Goal: Task Accomplishment & Management: Complete application form

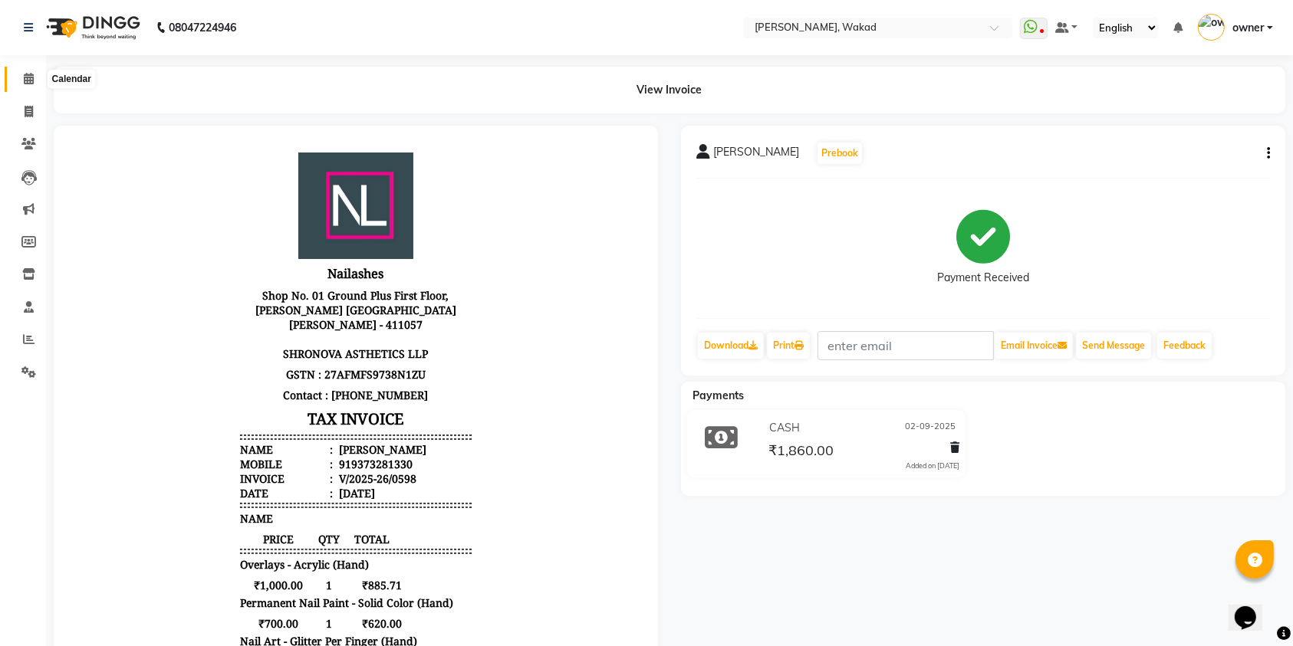
click at [29, 77] on icon at bounding box center [29, 79] width 10 height 12
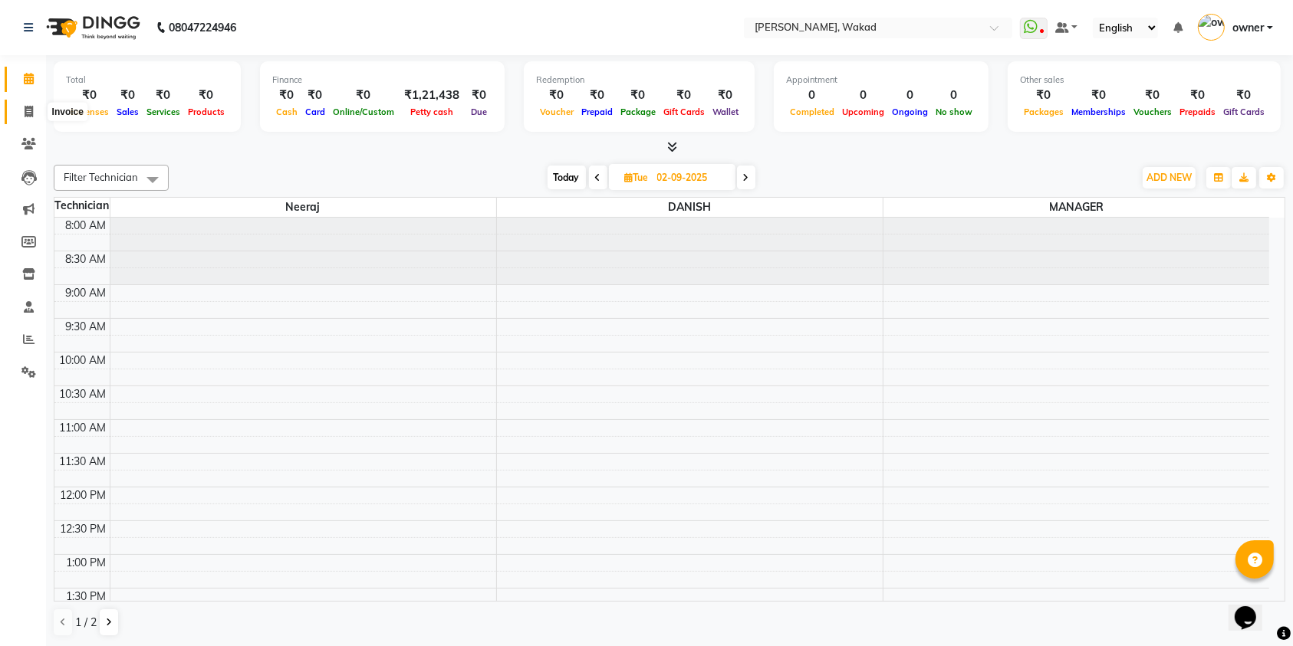
click at [28, 106] on icon at bounding box center [29, 112] width 8 height 12
select select "7711"
select select "service"
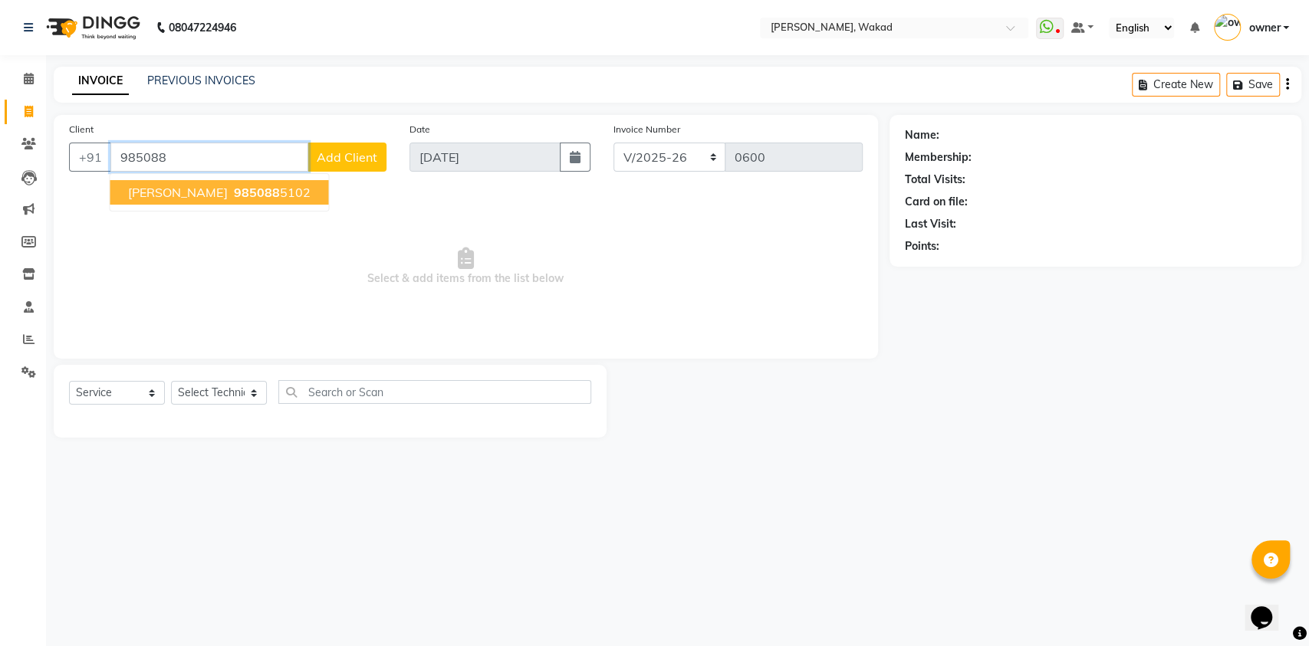
click at [230, 192] on ngb-highlight "985088 5102" at bounding box center [270, 192] width 80 height 15
type input "9850885102"
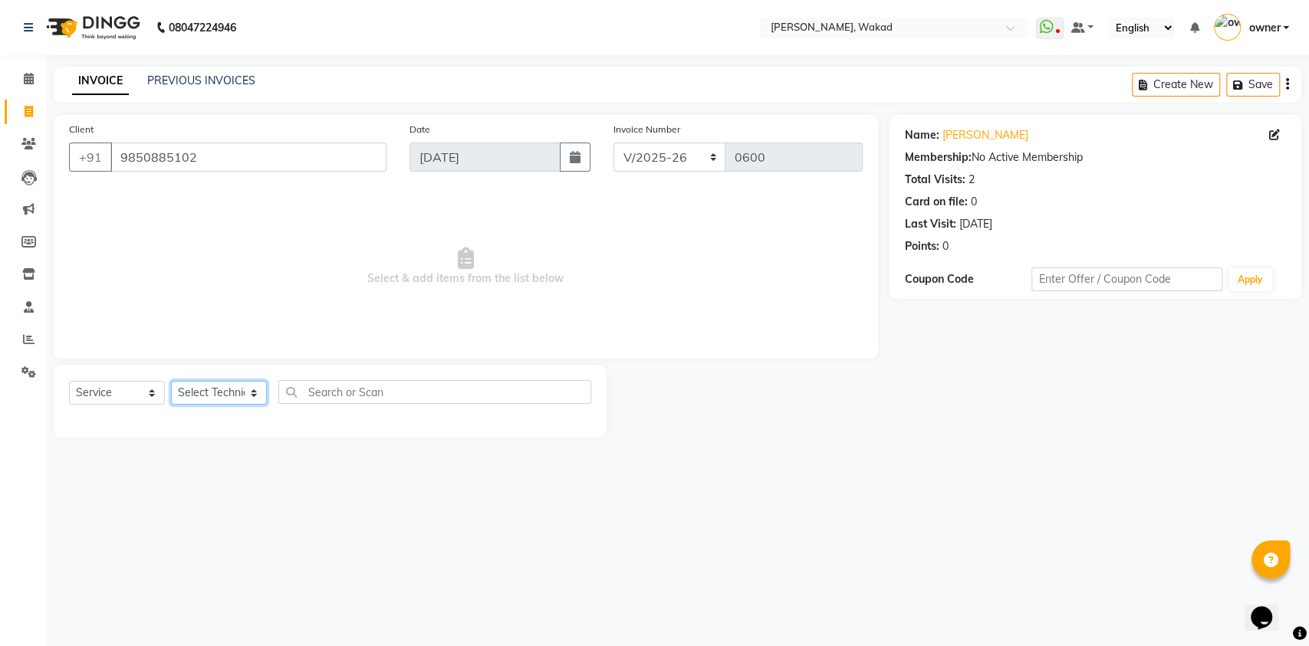
click at [226, 382] on select "Select Technician [DEMOGRAPHIC_DATA] MANAGER neeraj owner [PERSON_NAME]" at bounding box center [219, 393] width 96 height 24
drag, startPoint x: 226, startPoint y: 394, endPoint x: 225, endPoint y: 418, distance: 23.8
click at [225, 418] on div "Select Service Product Membership Package Voucher Prepaid Gift Card Select Tech…" at bounding box center [330, 401] width 553 height 73
click at [171, 381] on select "Select Technician [DEMOGRAPHIC_DATA] MANAGER neeraj owner [PERSON_NAME]" at bounding box center [219, 393] width 96 height 24
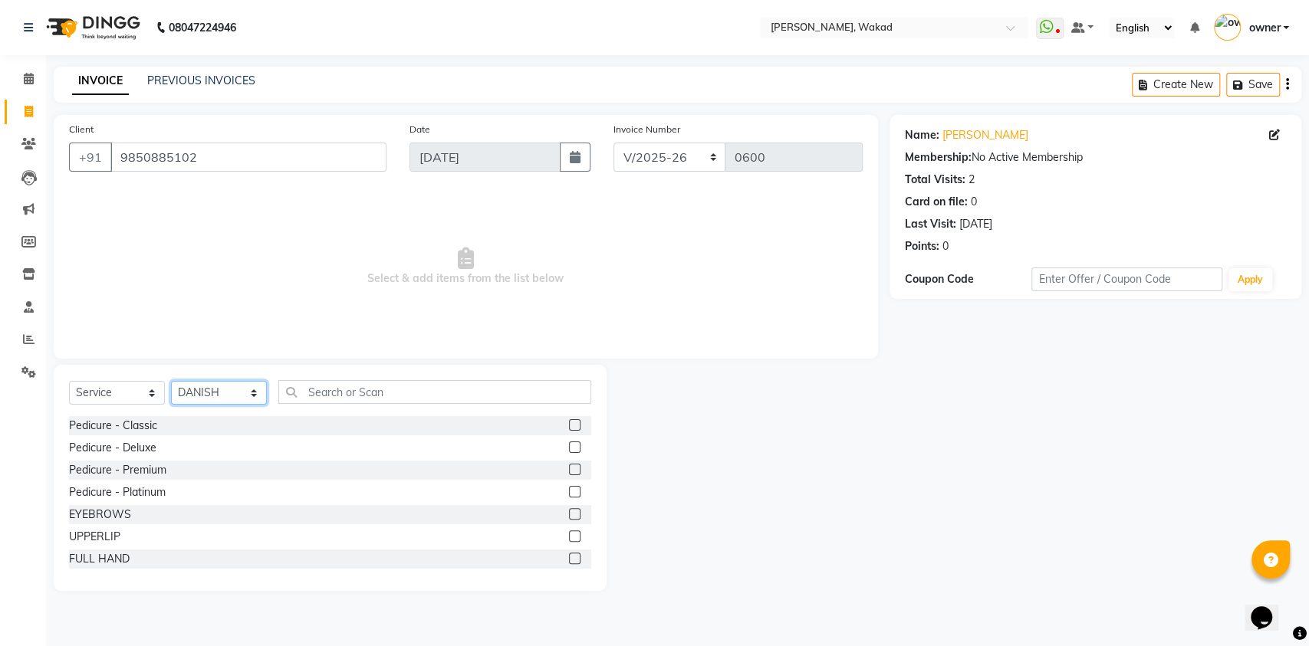
drag, startPoint x: 252, startPoint y: 382, endPoint x: 223, endPoint y: 483, distance: 105.3
click at [223, 483] on div "Select Service Product Membership Package Voucher Prepaid Gift Card Select Tech…" at bounding box center [330, 478] width 553 height 226
select select "69708"
click at [171, 381] on select "Select Technician [DEMOGRAPHIC_DATA] MANAGER neeraj owner [PERSON_NAME]" at bounding box center [219, 393] width 96 height 24
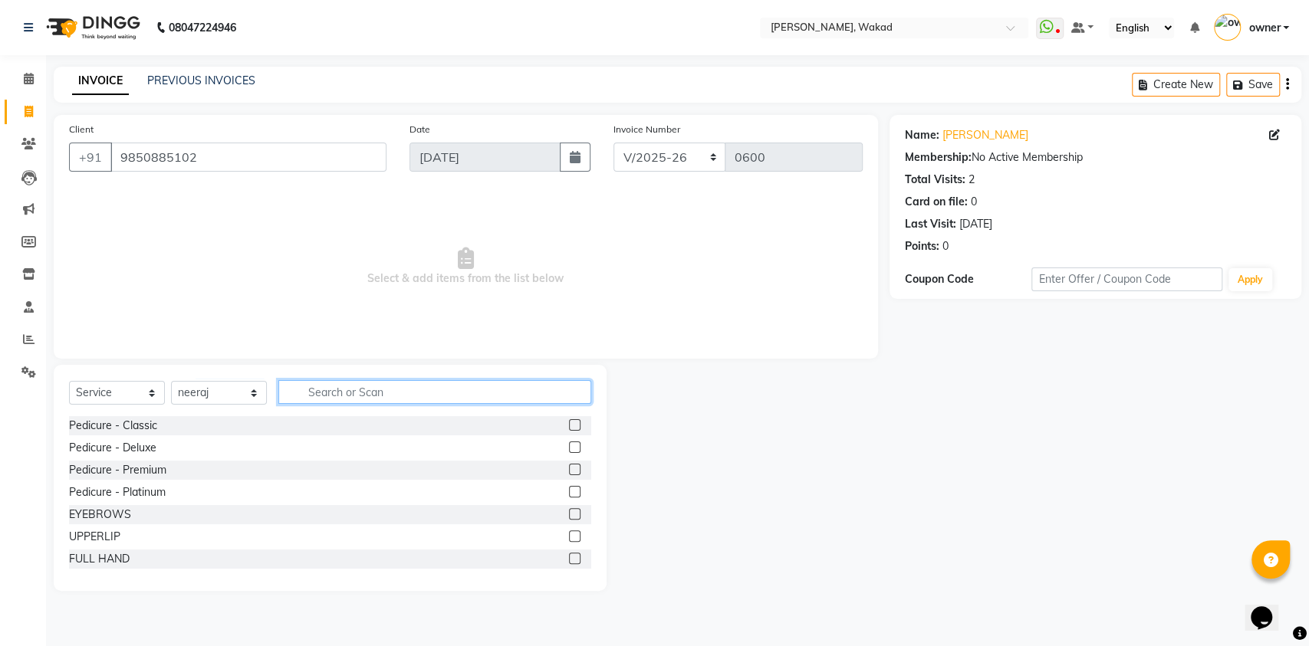
click at [340, 387] on input "text" at bounding box center [434, 392] width 313 height 24
type input "acr"
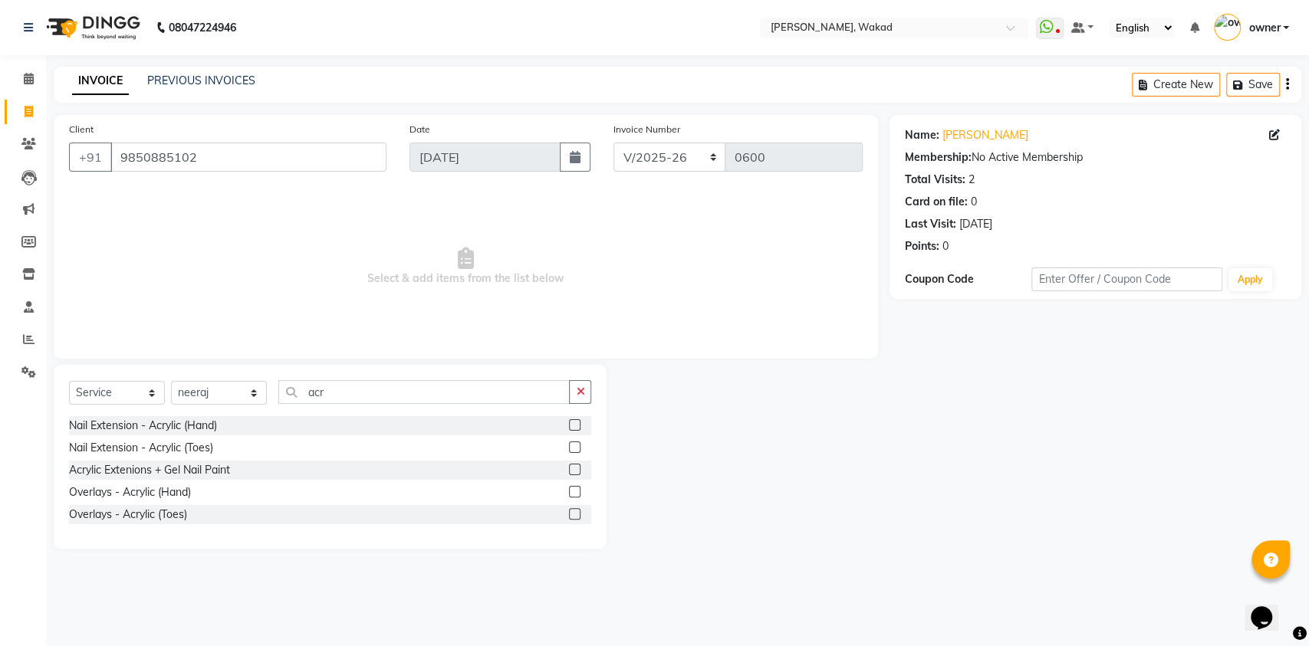
click at [573, 425] on label at bounding box center [575, 425] width 12 height 12
click at [573, 425] on input "checkbox" at bounding box center [574, 426] width 10 height 10
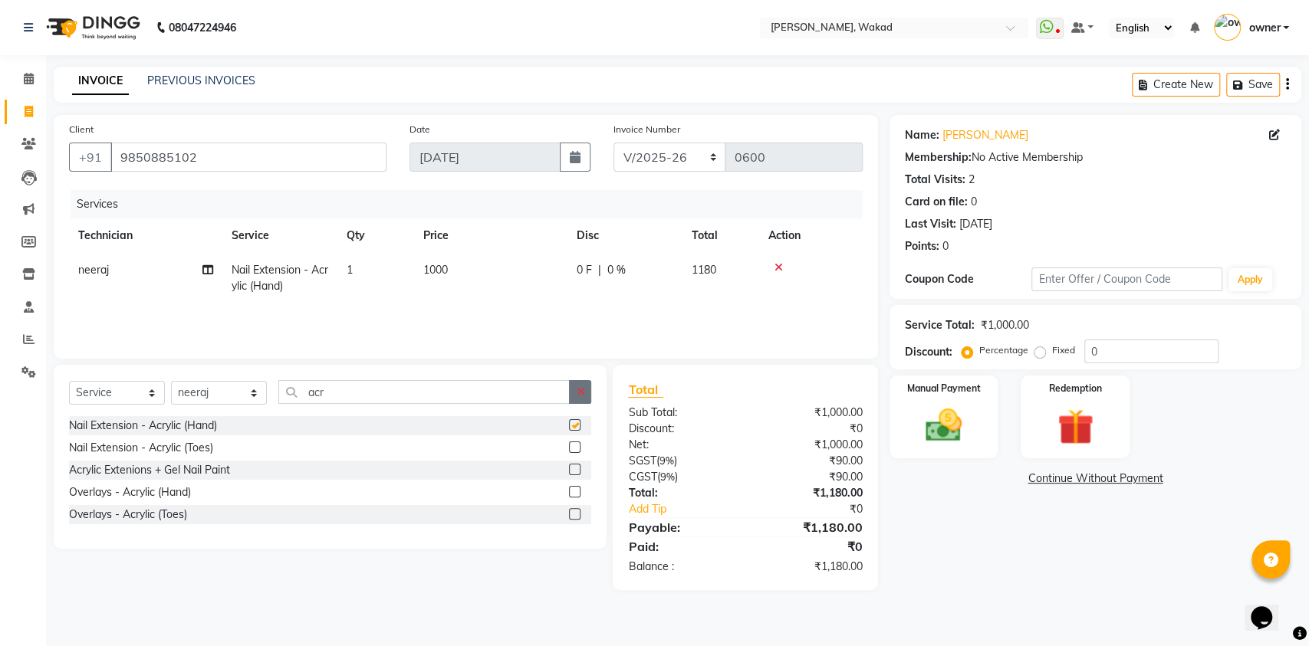
checkbox input "false"
click at [583, 387] on icon "button" at bounding box center [580, 391] width 8 height 11
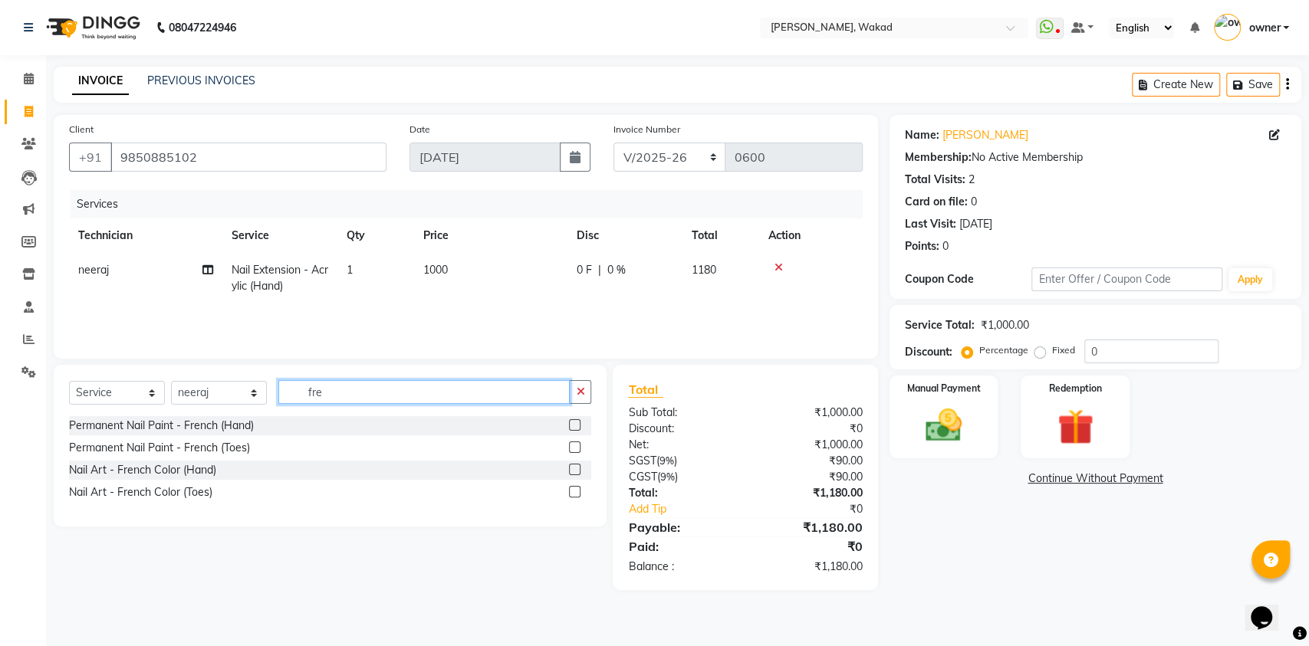
type input "fre"
click at [573, 470] on label at bounding box center [575, 470] width 12 height 12
click at [573, 470] on input "checkbox" at bounding box center [574, 470] width 10 height 10
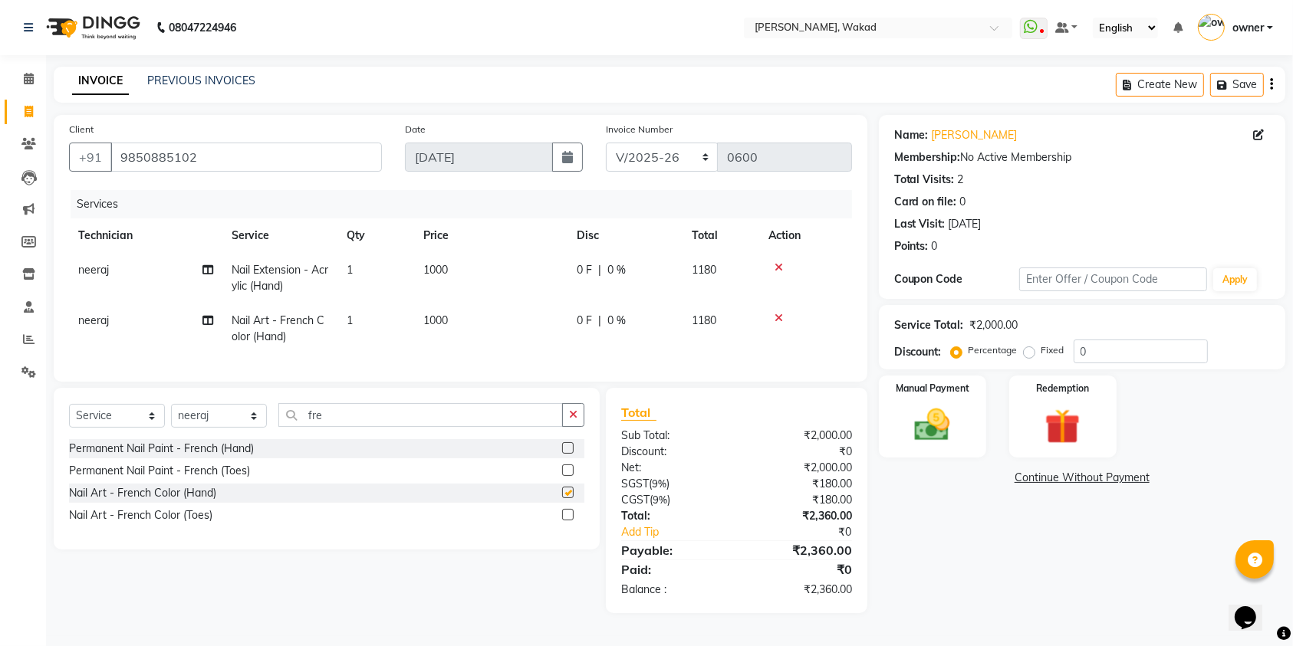
checkbox input "false"
click at [573, 421] on button "button" at bounding box center [573, 415] width 22 height 24
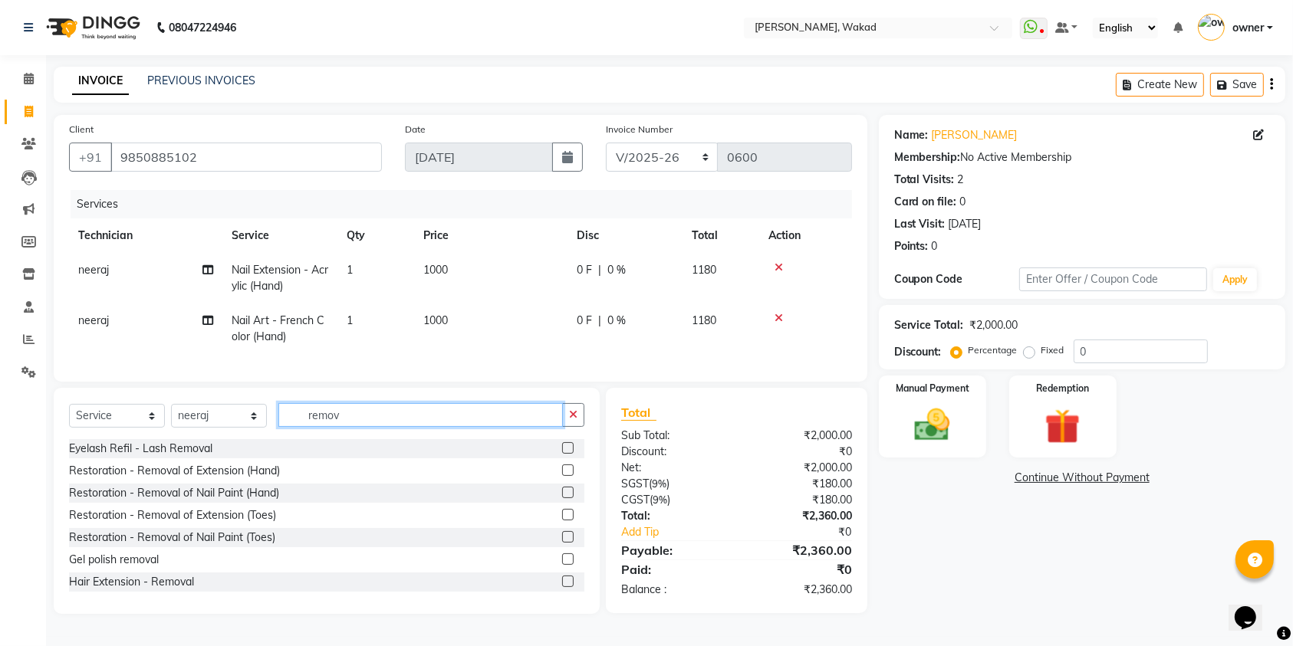
type input "remov"
click at [562, 476] on label at bounding box center [568, 471] width 12 height 12
click at [562, 476] on input "checkbox" at bounding box center [567, 471] width 10 height 10
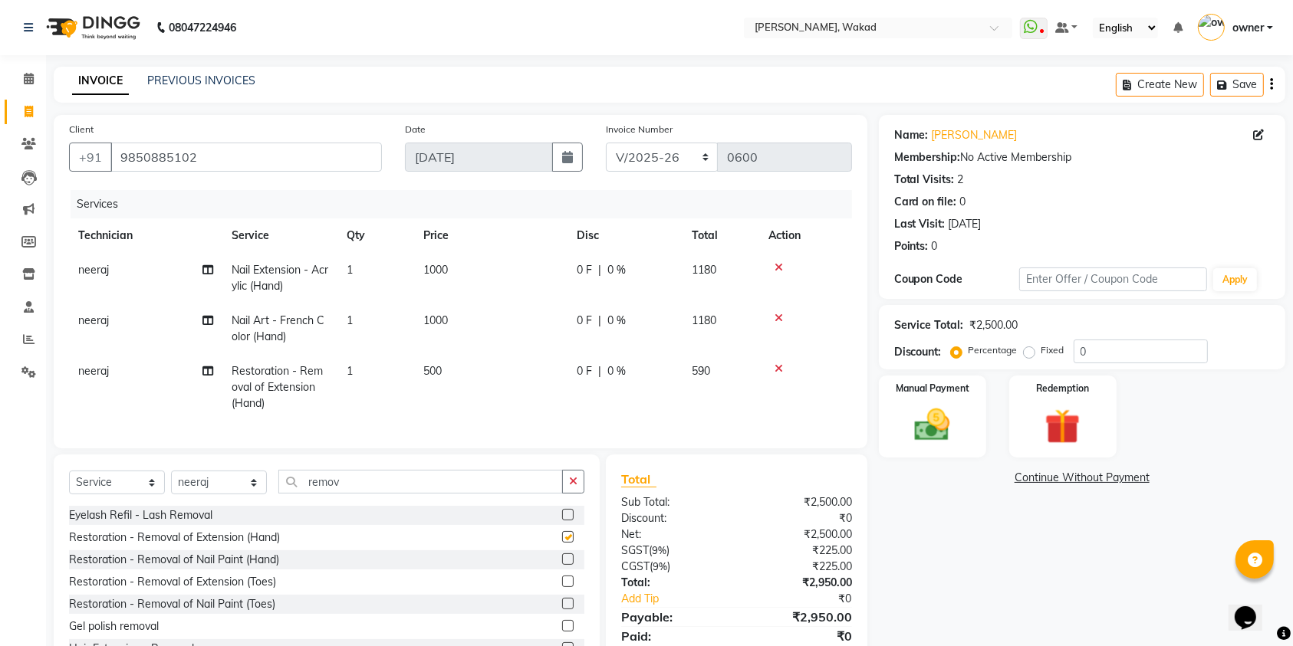
checkbox input "false"
click at [454, 367] on td "500" at bounding box center [490, 387] width 153 height 67
select select "69708"
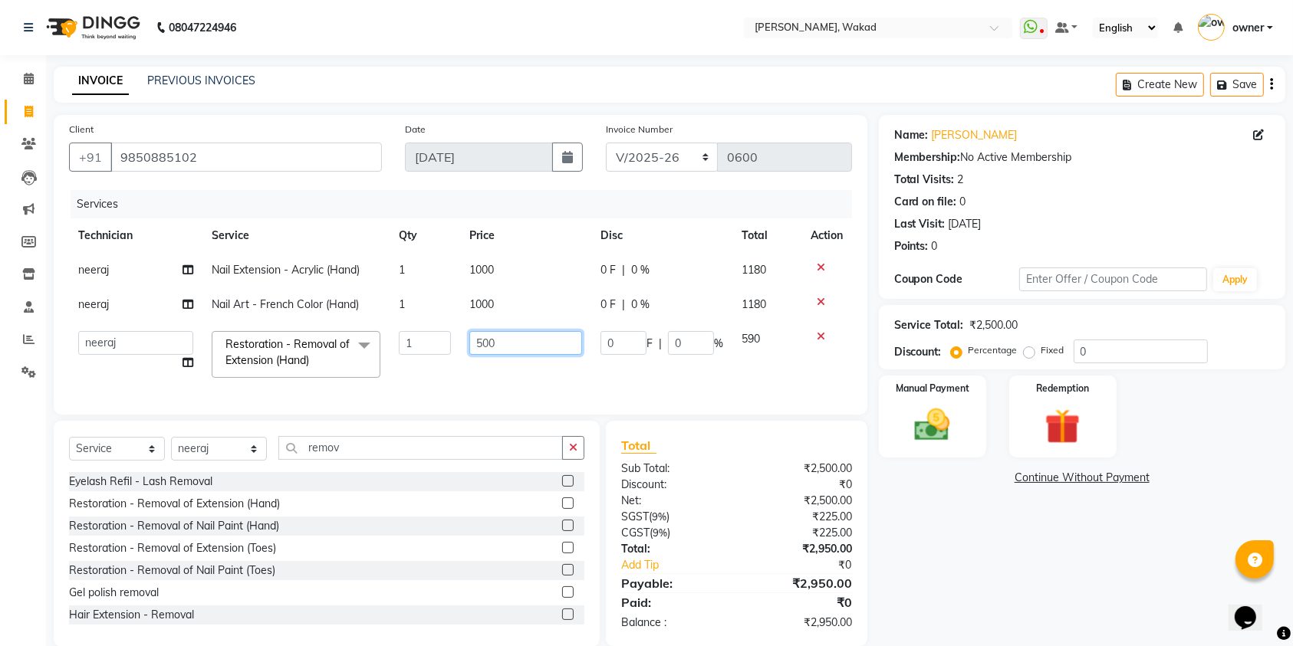
click at [514, 346] on input "500" at bounding box center [525, 343] width 113 height 24
type input "5"
type input "250"
click at [1116, 360] on input "0" at bounding box center [1140, 352] width 134 height 24
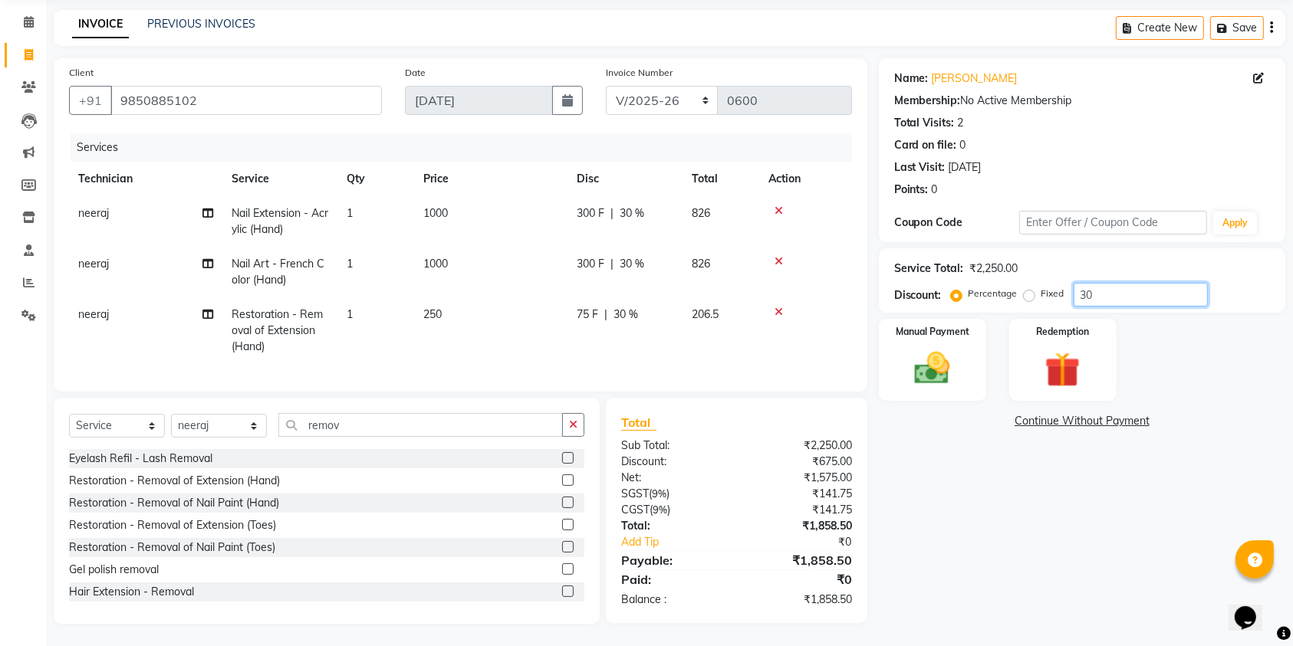
scroll to position [73, 0]
type input "30"
click at [777, 255] on icon at bounding box center [778, 260] width 8 height 11
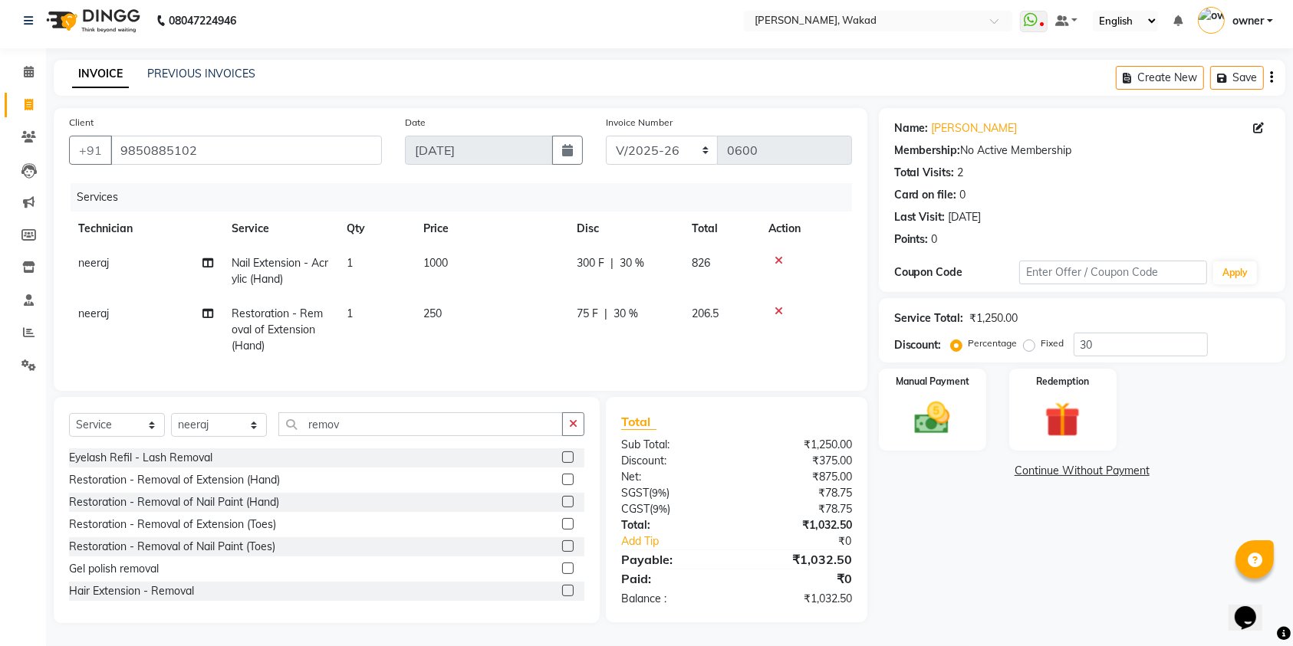
scroll to position [22, 0]
click at [574, 417] on button "button" at bounding box center [573, 425] width 22 height 24
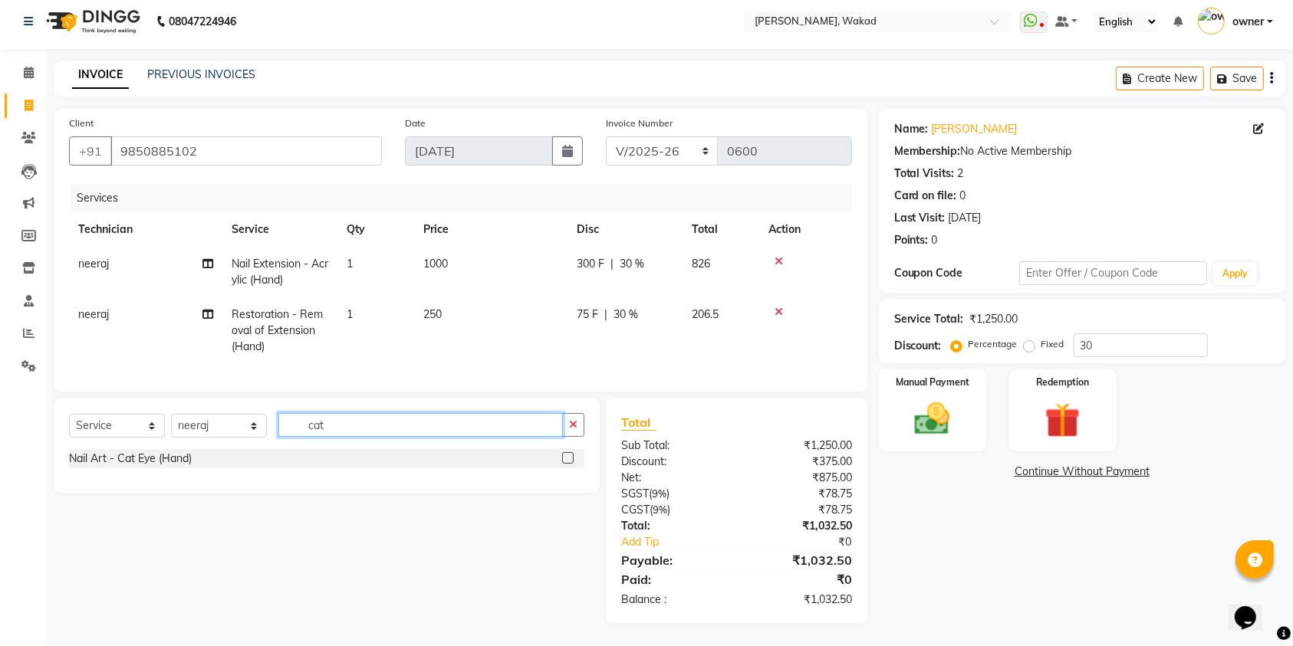
scroll to position [21, 0]
type input "cat"
click at [566, 459] on label at bounding box center [568, 458] width 12 height 12
click at [566, 459] on input "checkbox" at bounding box center [567, 459] width 10 height 10
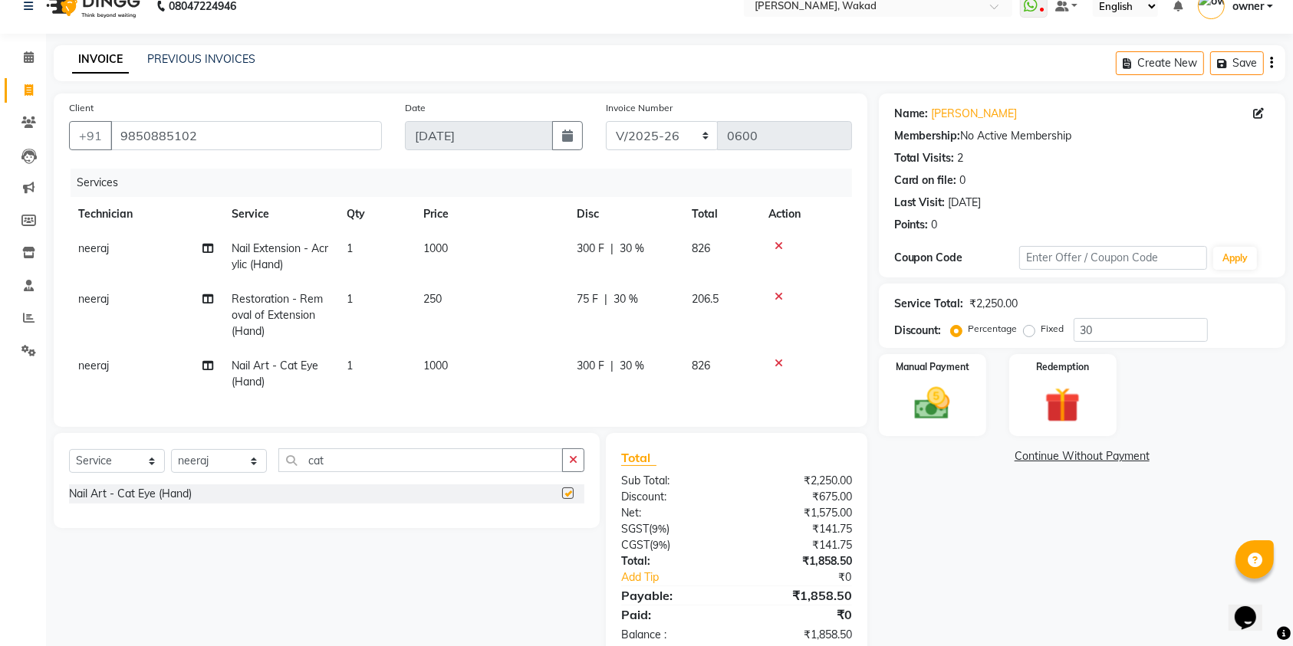
checkbox input "false"
click at [577, 465] on icon "button" at bounding box center [573, 460] width 8 height 11
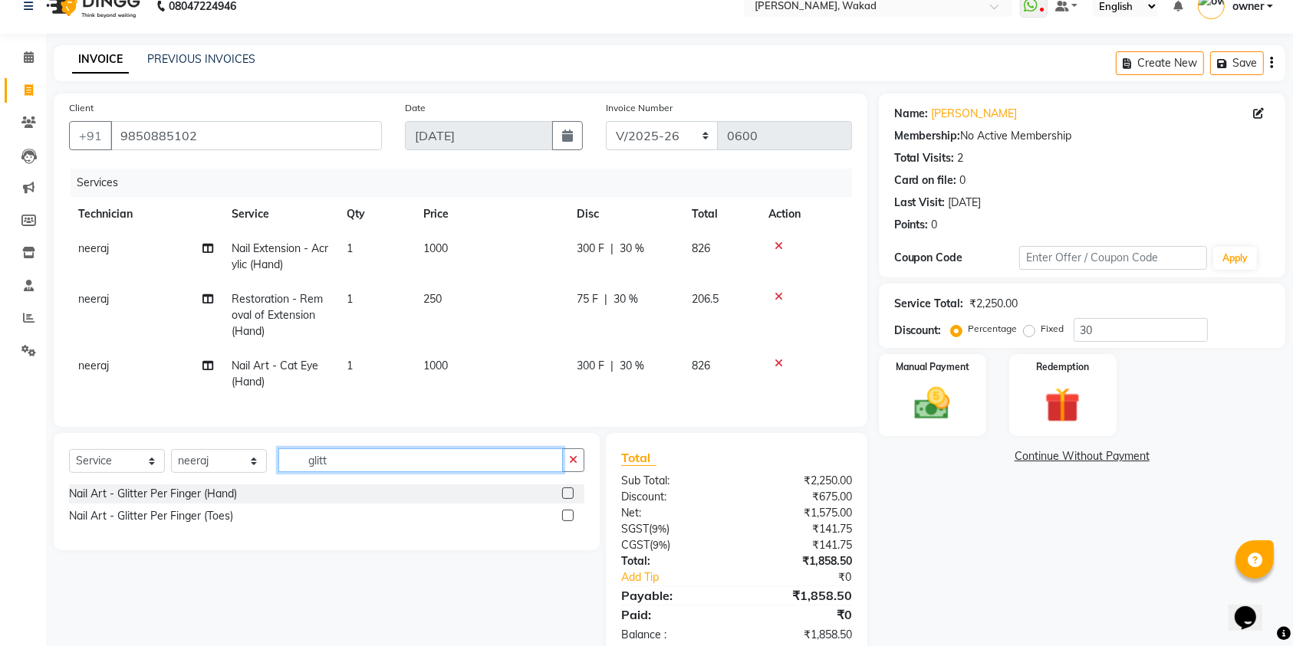
type input "glitt"
click at [570, 499] on label at bounding box center [568, 494] width 12 height 12
click at [570, 499] on input "checkbox" at bounding box center [567, 494] width 10 height 10
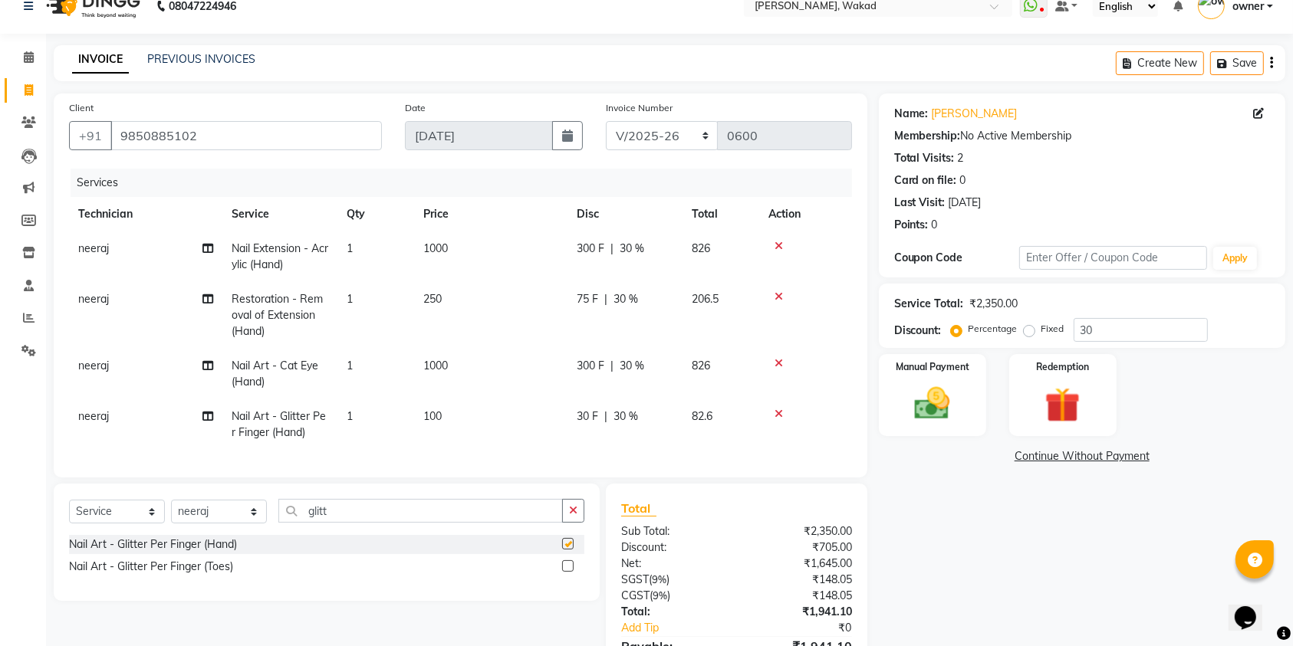
checkbox input "false"
drag, startPoint x: 349, startPoint y: 414, endPoint x: 360, endPoint y: 414, distance: 10.7
click at [360, 414] on td "1" at bounding box center [375, 424] width 77 height 51
select select "69708"
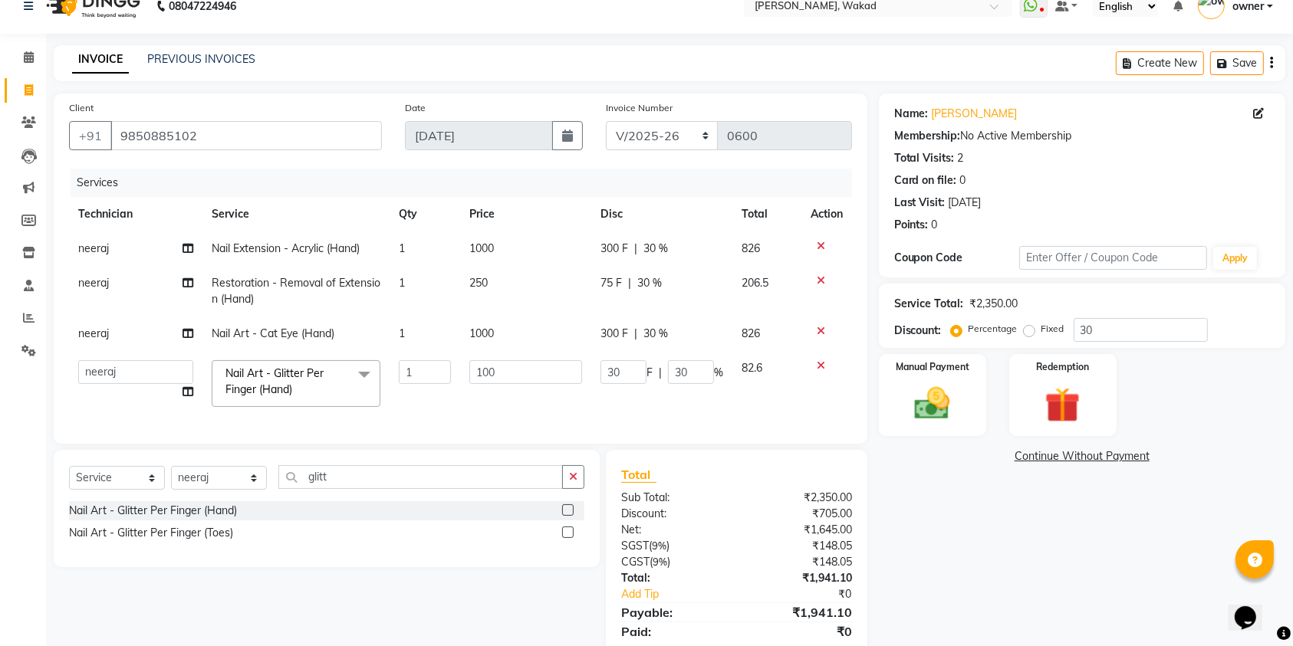
click at [360, 414] on td "Nail Art - Glitter Per Finger (Hand) x Pedicure - Classic Pedicure - Deluxe Ped…" at bounding box center [295, 383] width 187 height 65
click at [424, 365] on input "1" at bounding box center [425, 372] width 52 height 24
type input "2"
click at [465, 404] on td "100" at bounding box center [525, 383] width 131 height 65
select select "69708"
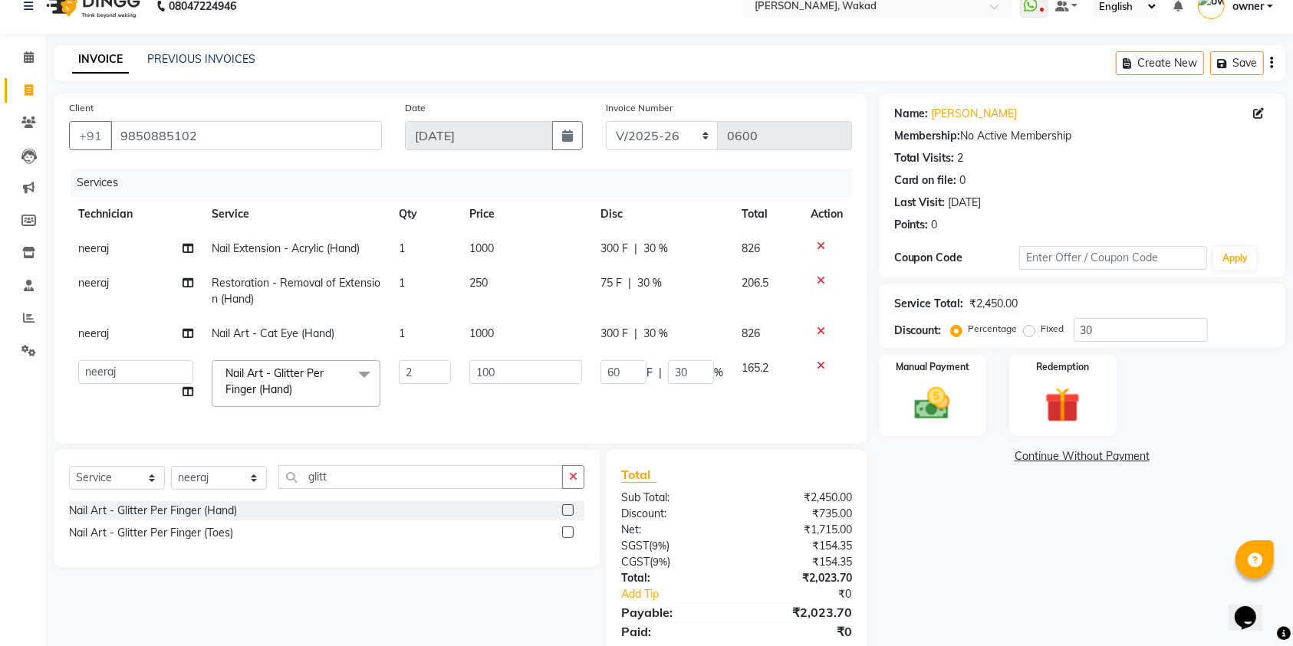
scroll to position [88, 0]
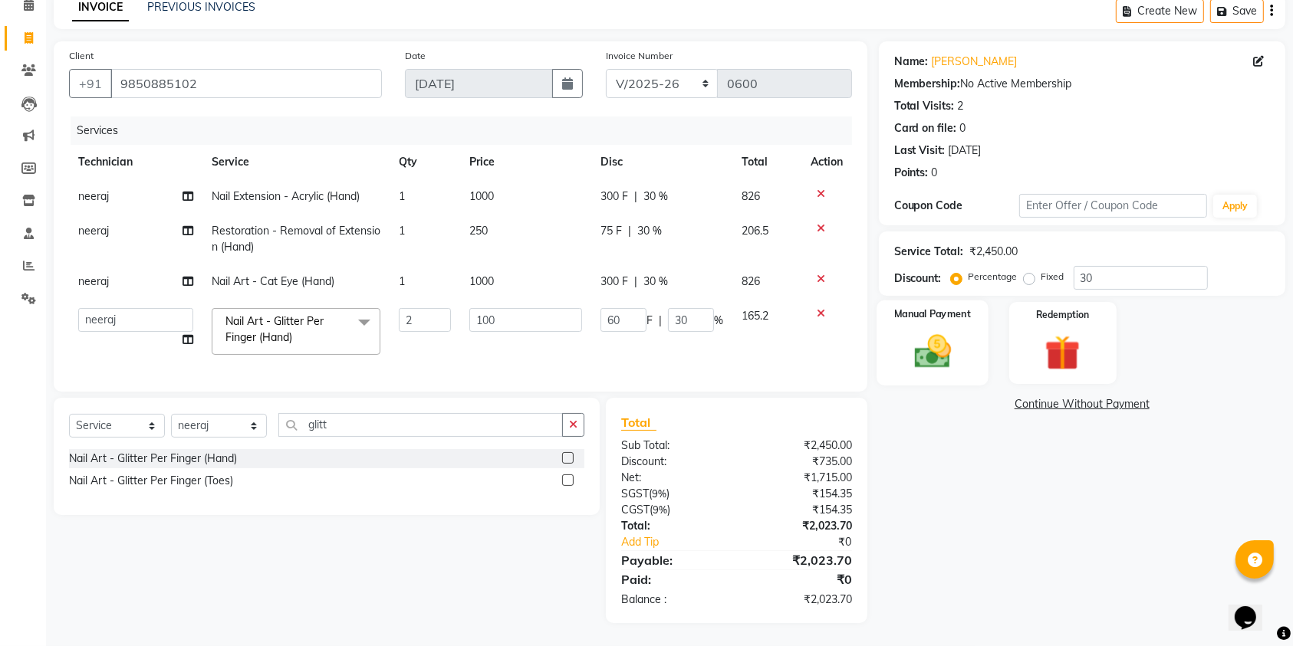
click at [924, 346] on img at bounding box center [933, 351] width 60 height 42
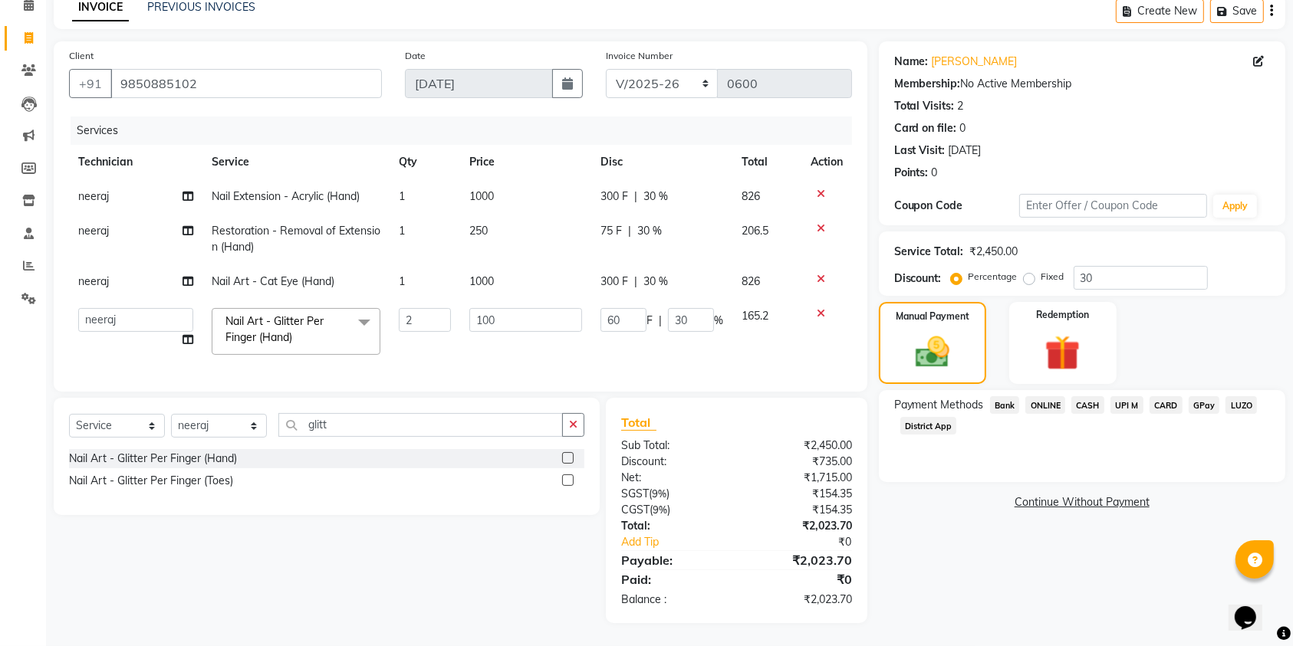
click at [1126, 396] on span "UPI M" at bounding box center [1126, 405] width 33 height 18
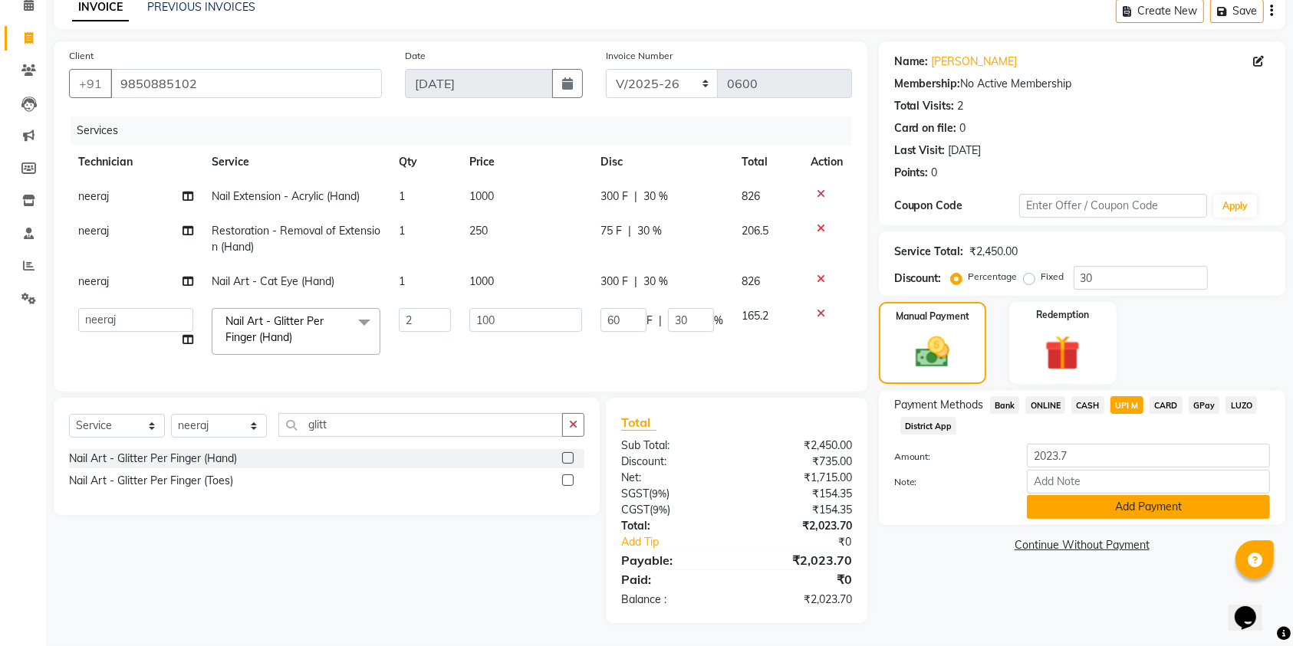
click at [1092, 495] on button "Add Payment" at bounding box center [1148, 507] width 243 height 24
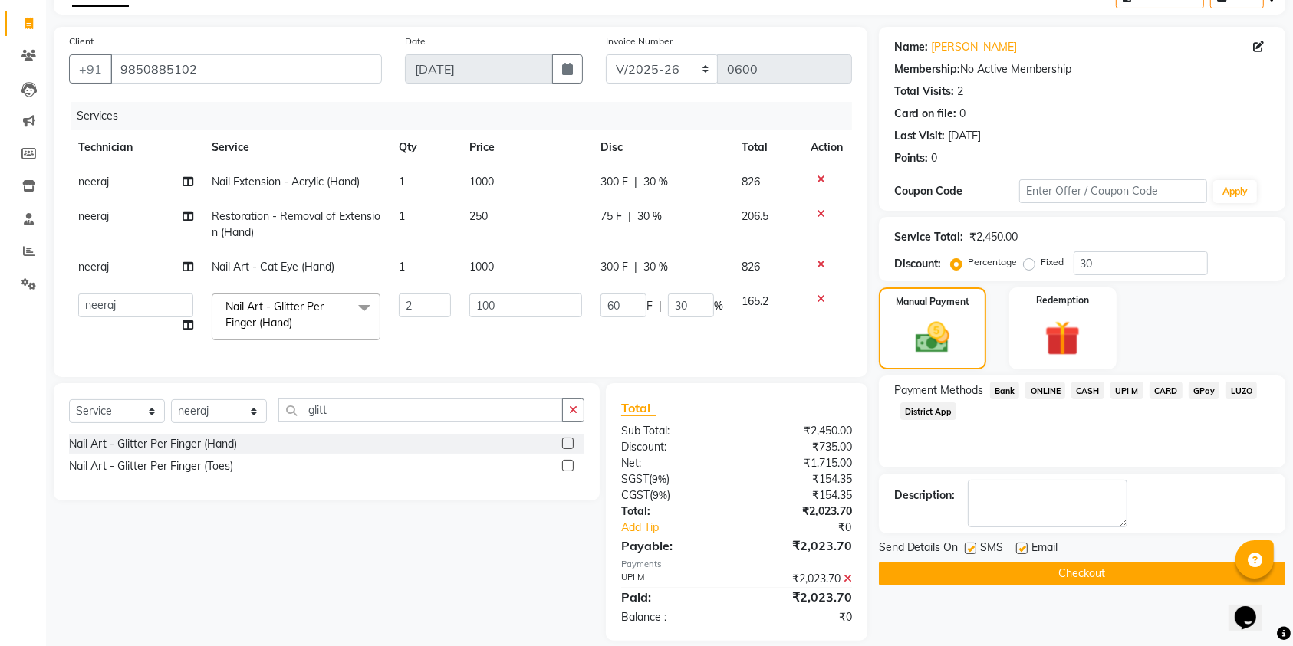
scroll to position [120, 0]
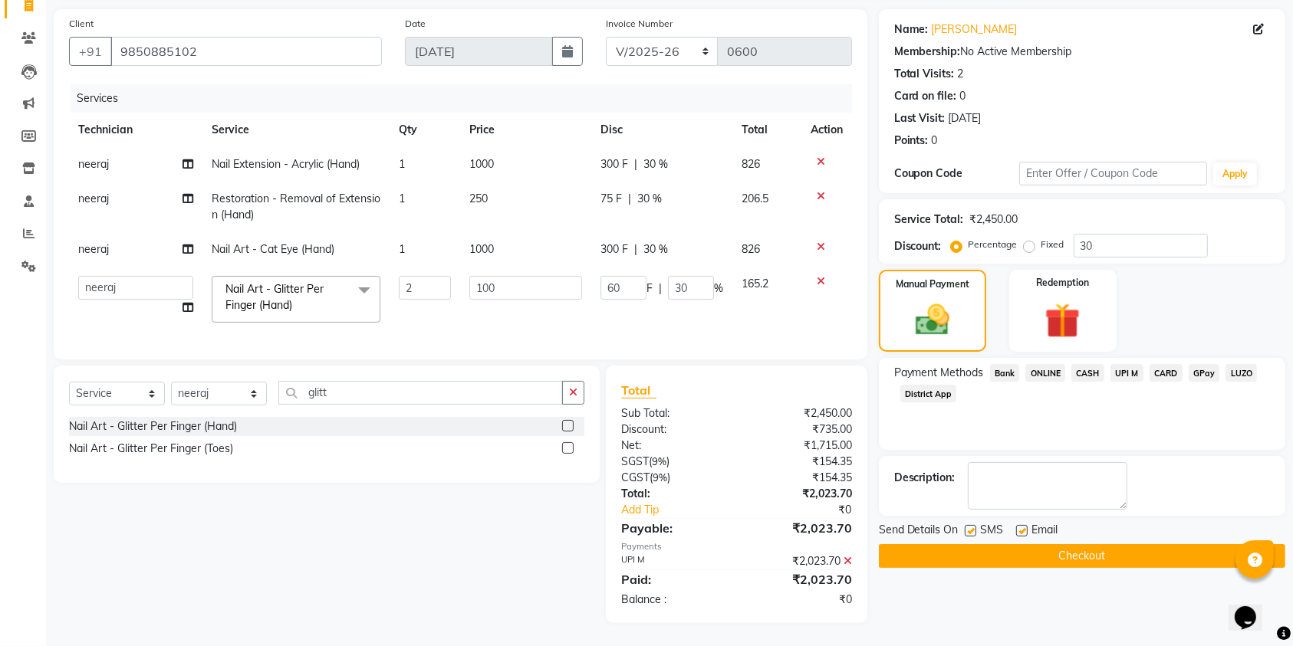
click at [1062, 544] on button "Checkout" at bounding box center [1082, 556] width 406 height 24
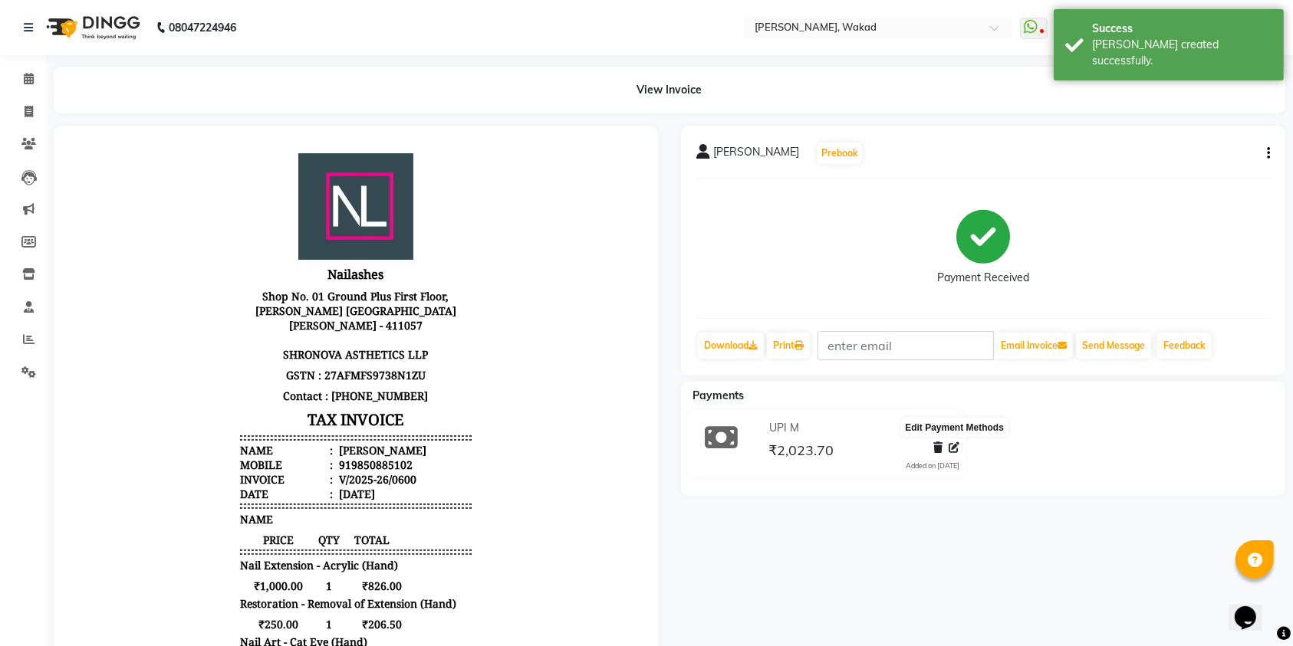
click at [953, 449] on icon at bounding box center [954, 447] width 11 height 11
select select "43"
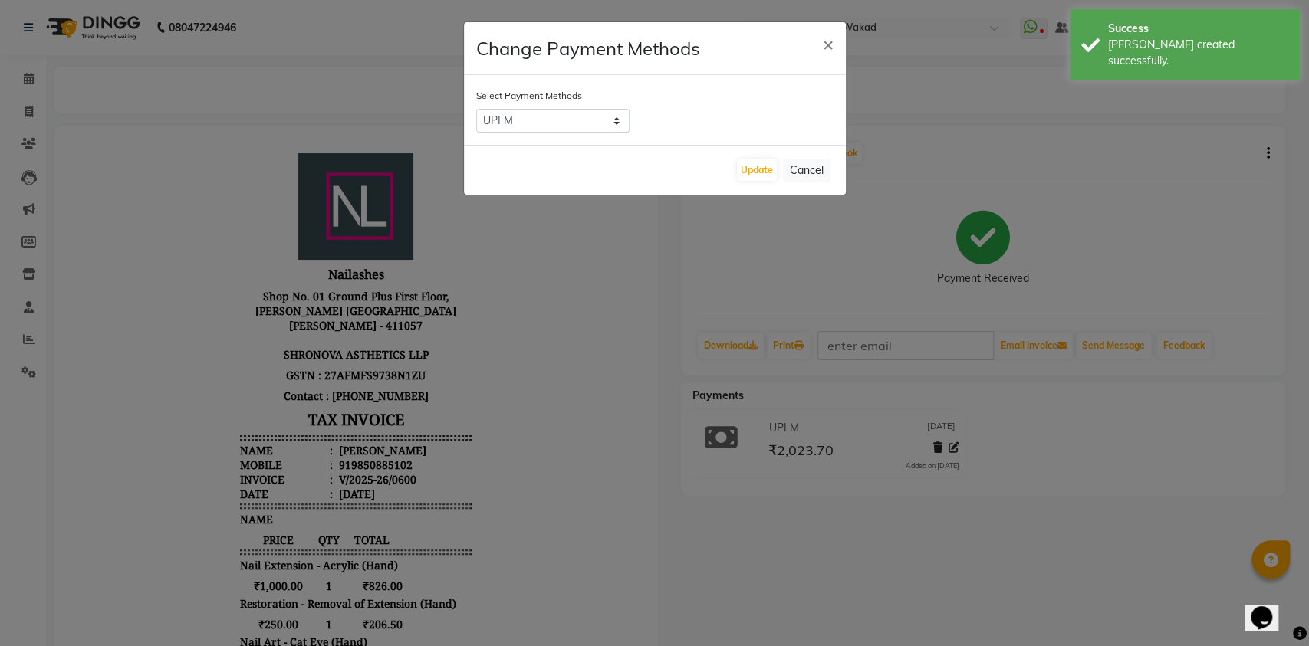
click at [953, 449] on ngb-modal-window "Change Payment Methods × Select Payment Methods Bank ONLINE CASH UPI M CARD GPa…" at bounding box center [654, 323] width 1309 height 646
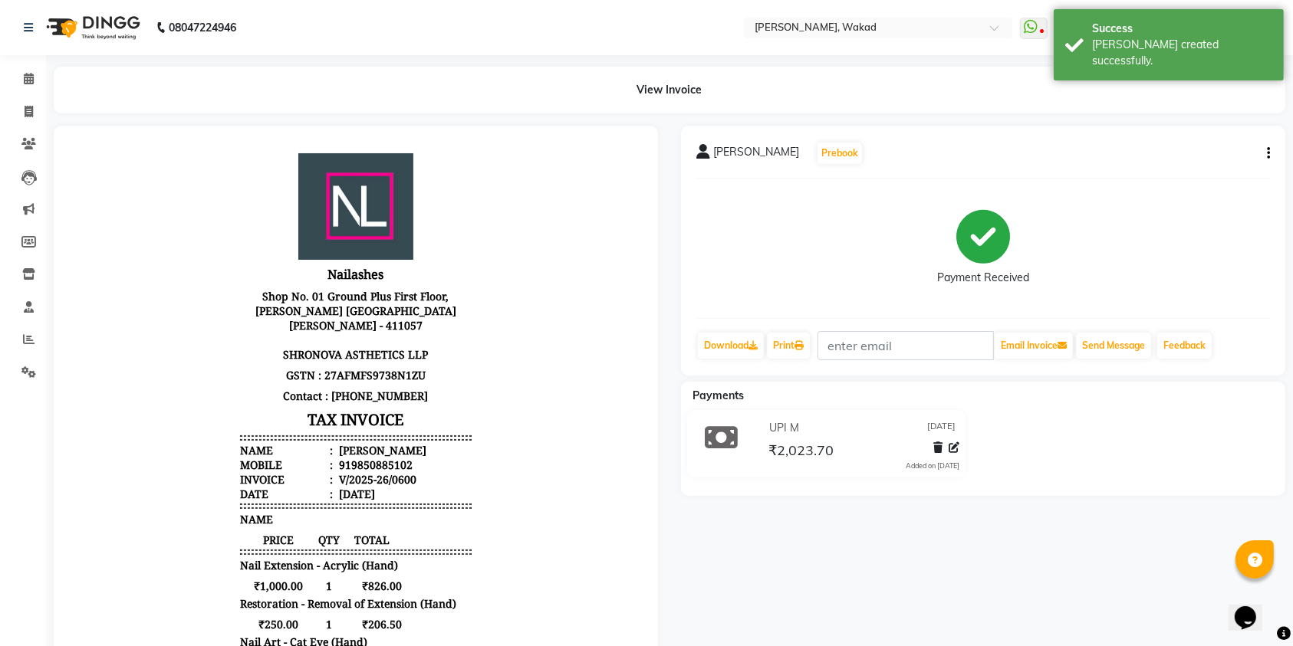
click at [1271, 153] on div "[PERSON_NAME] Prebook Payment Received Download Print Email Invoice Send Messag…" at bounding box center [983, 251] width 604 height 250
click at [1268, 153] on icon "button" at bounding box center [1268, 153] width 3 height 1
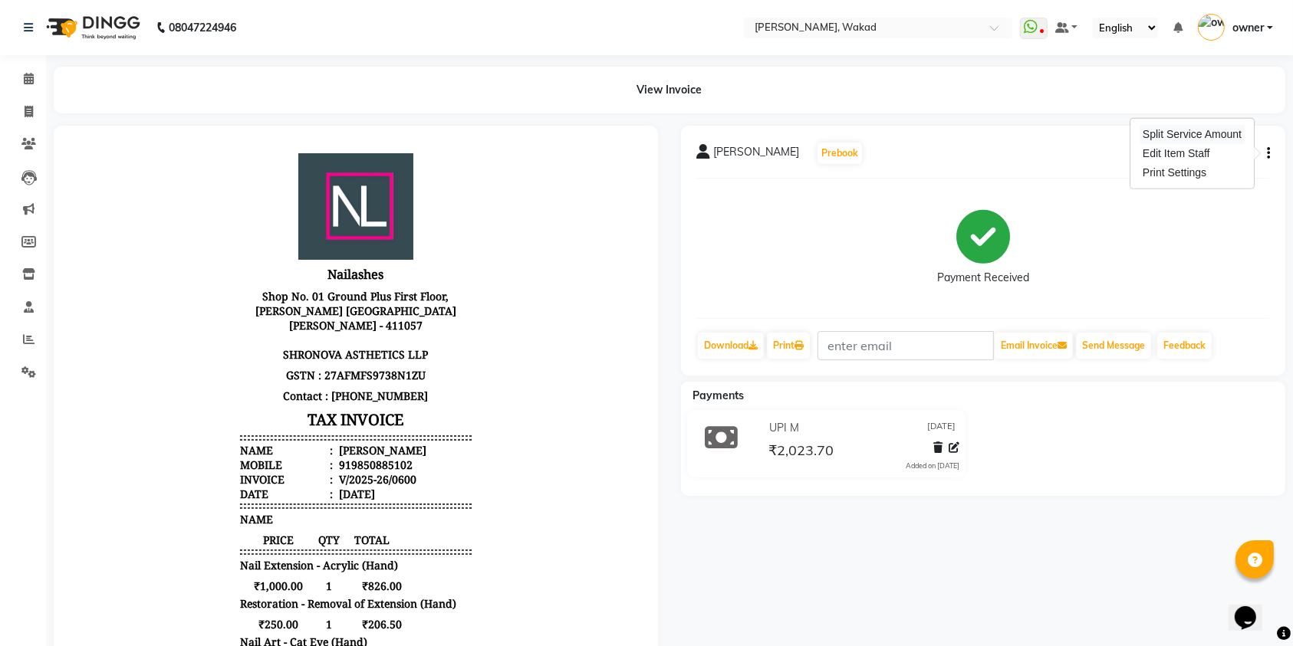
click at [1215, 136] on div "Split Service Amount" at bounding box center [1191, 134] width 105 height 19
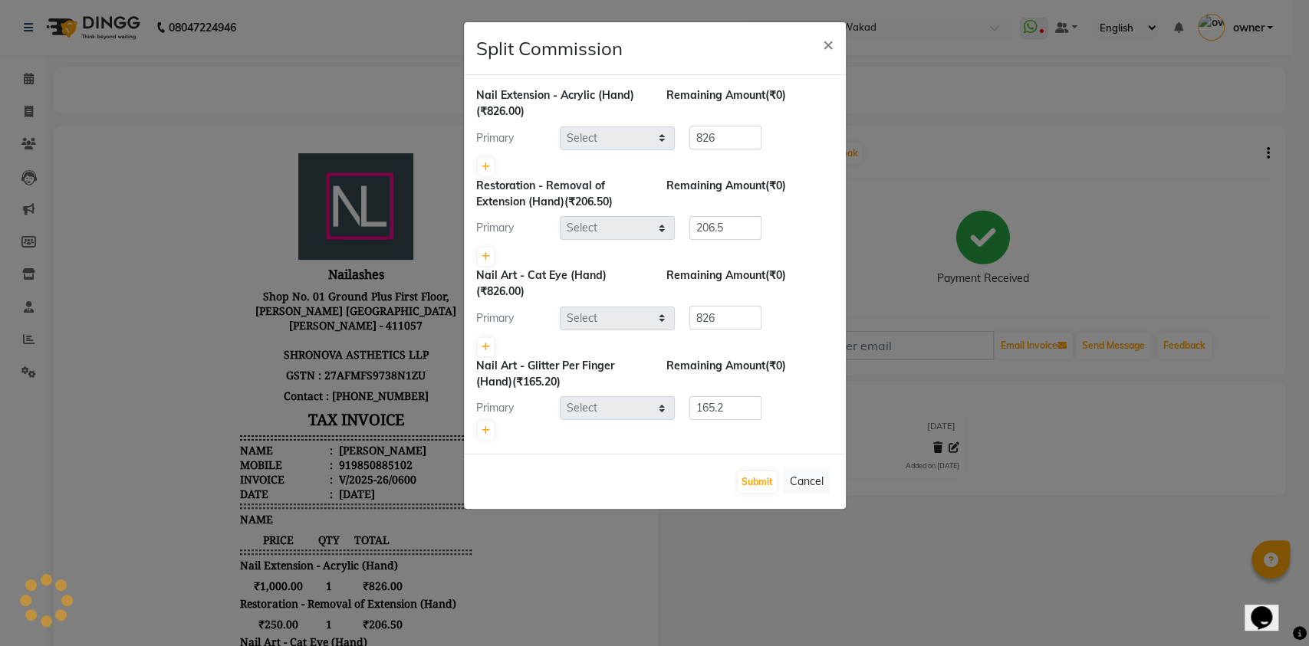
select select "69708"
click at [812, 535] on ngb-modal-window "Split Commission × Nail Extension - Acrylic (Hand) (₹826.00) Remaining Amount (…" at bounding box center [654, 323] width 1309 height 646
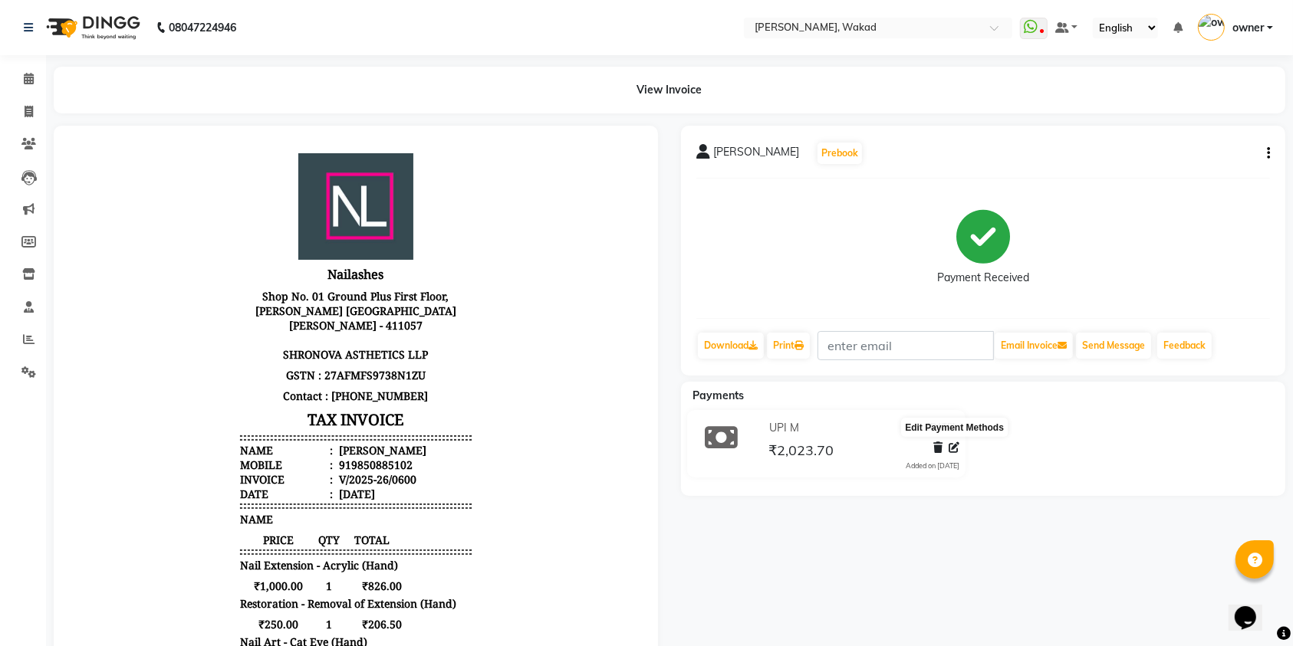
click at [955, 446] on icon at bounding box center [954, 447] width 11 height 11
select select "43"
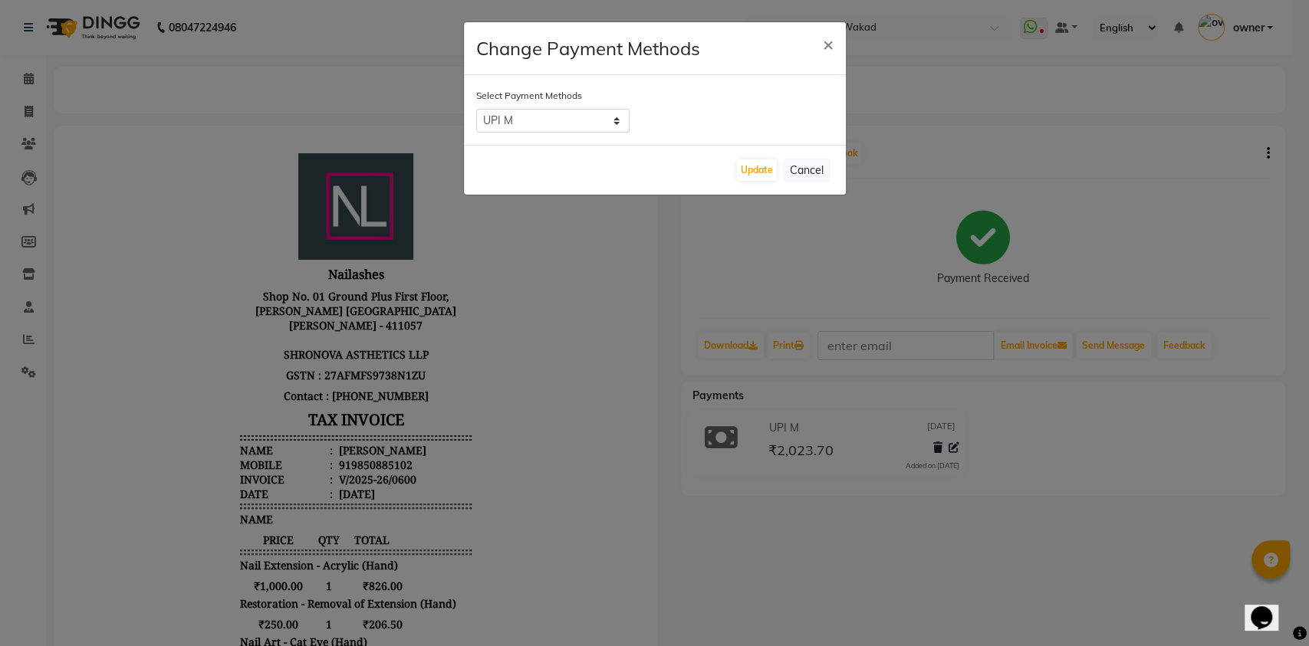
click at [955, 446] on ngb-modal-window "Change Payment Methods × Select Payment Methods Bank ONLINE CASH UPI M CARD GPa…" at bounding box center [654, 323] width 1309 height 646
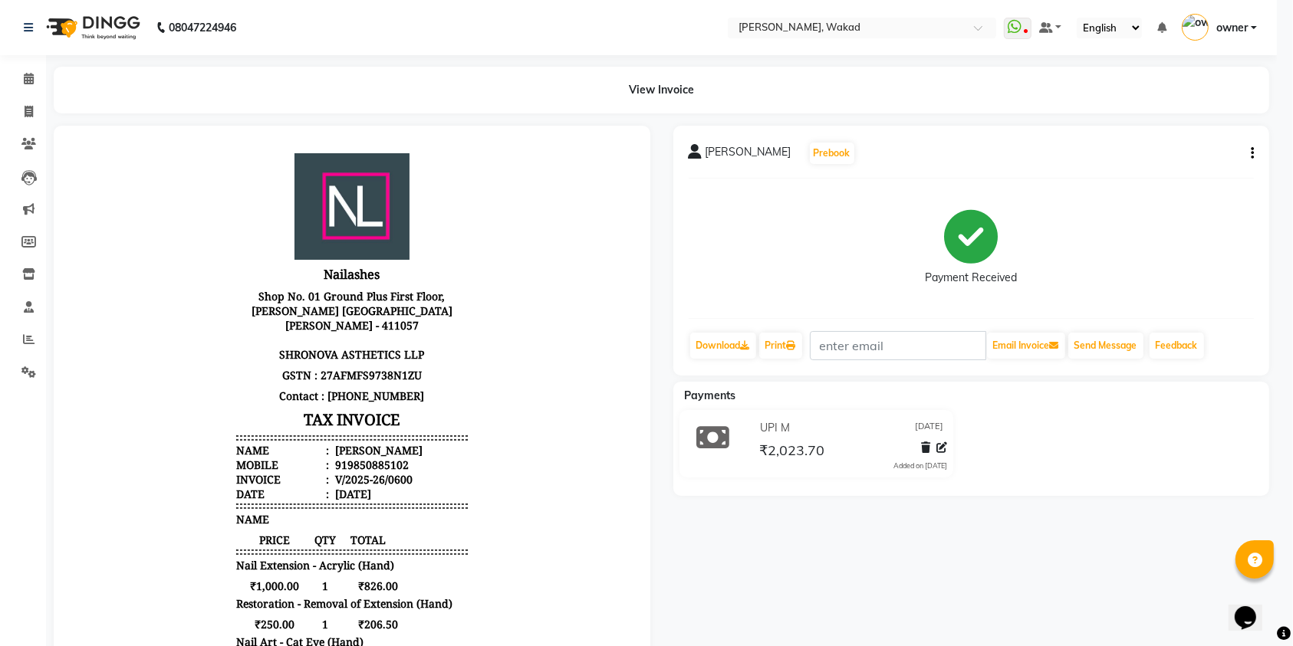
click at [947, 446] on icon at bounding box center [941, 447] width 11 height 11
select select "43"
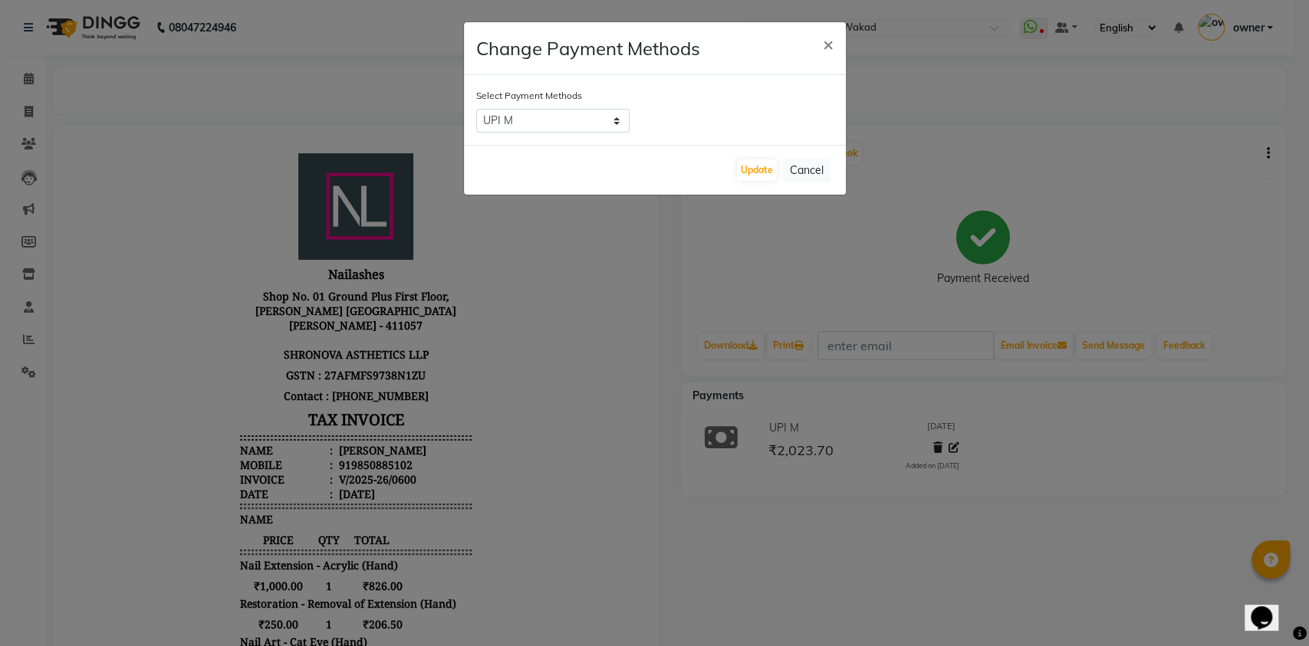
click at [955, 446] on ngb-modal-window "Change Payment Methods × Select Payment Methods Bank ONLINE CASH UPI M CARD GPa…" at bounding box center [654, 323] width 1309 height 646
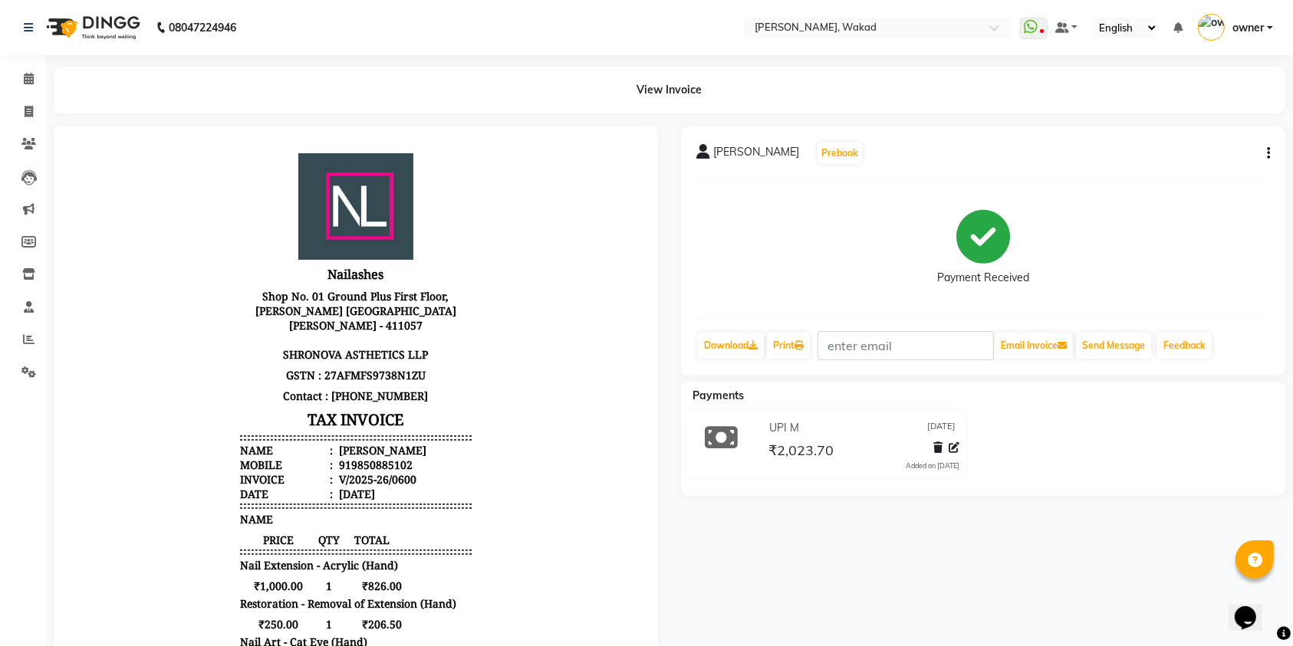
scroll to position [12, 0]
click at [1267, 153] on icon "button" at bounding box center [1268, 153] width 3 height 1
click at [1193, 150] on div "Edit Item Staff" at bounding box center [1191, 153] width 105 height 19
select select "69708"
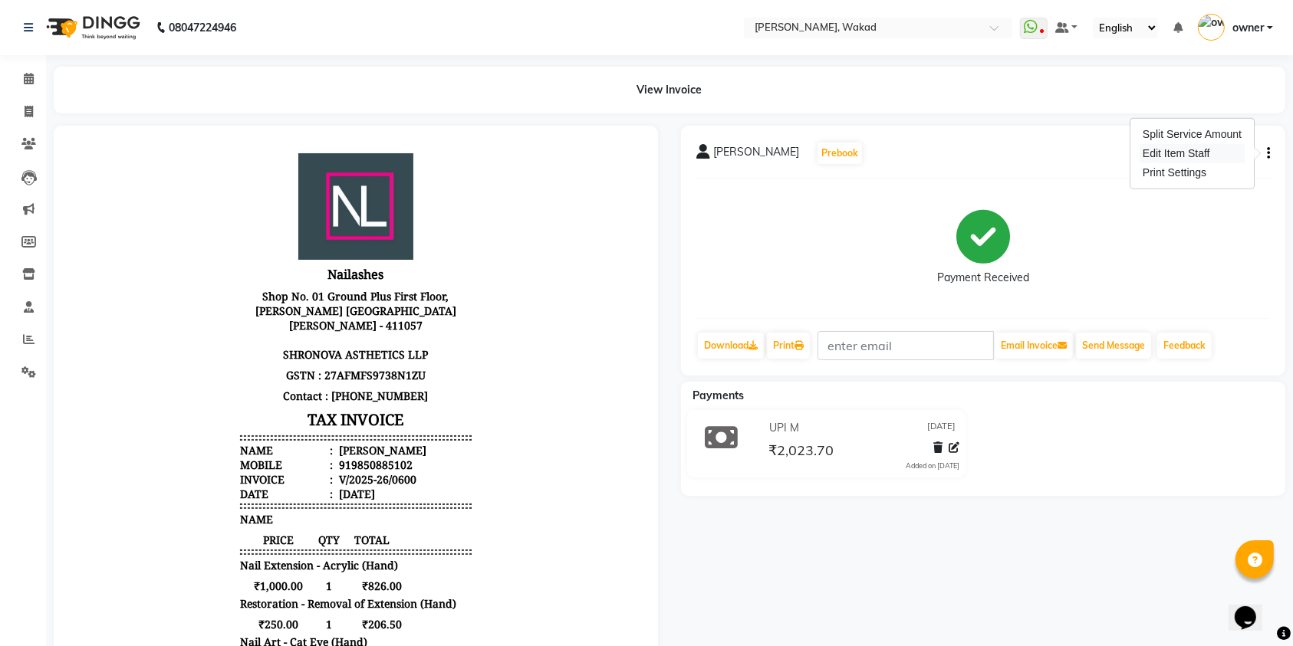
select select "69708"
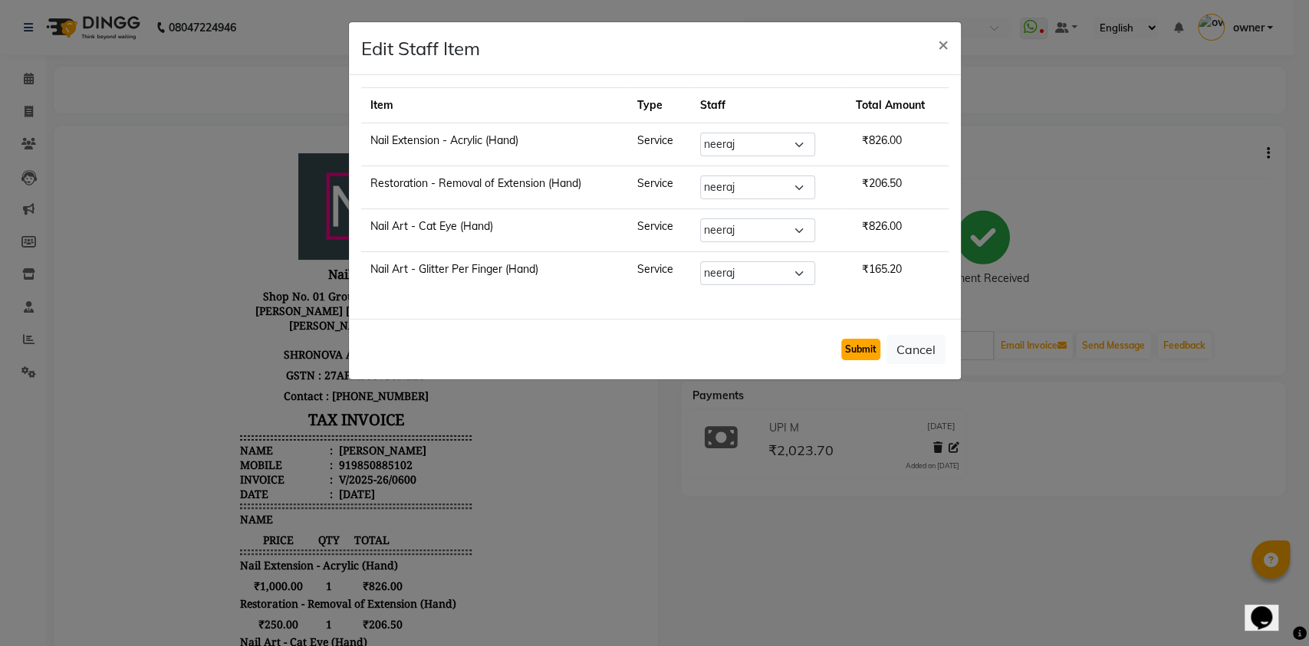
drag, startPoint x: 863, startPoint y: 350, endPoint x: 849, endPoint y: 347, distance: 15.1
click at [849, 347] on button "Submit" at bounding box center [860, 349] width 39 height 21
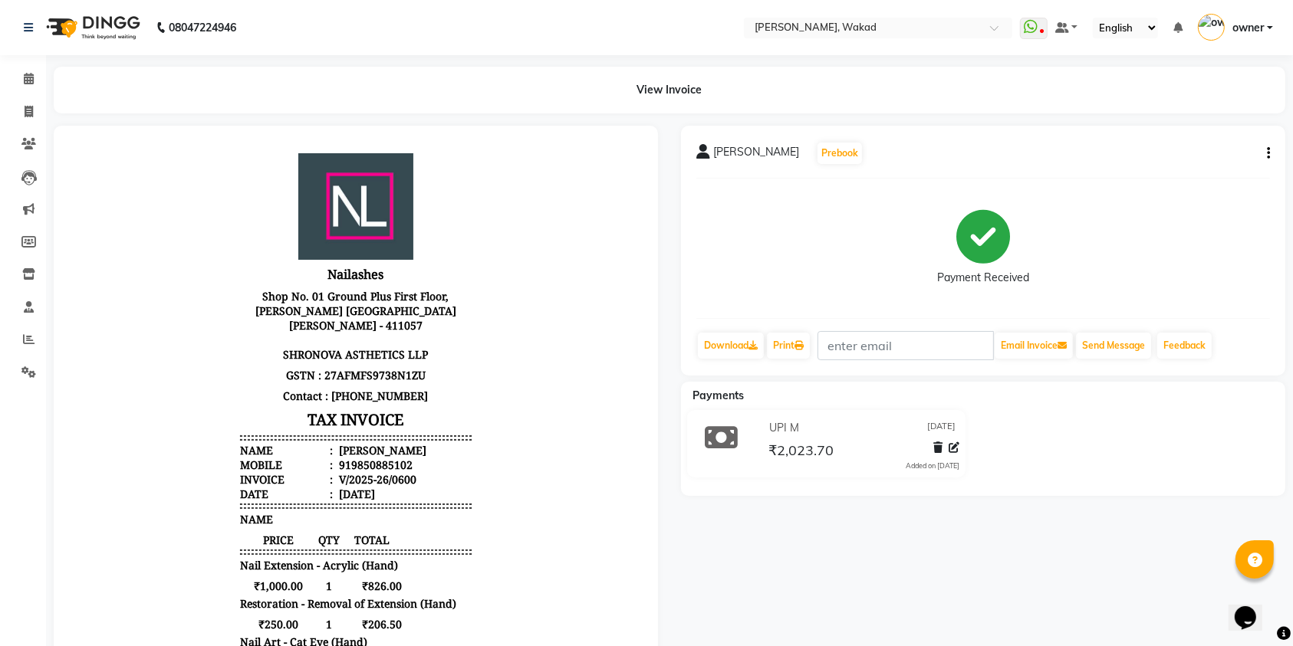
click at [1267, 153] on icon "button" at bounding box center [1268, 153] width 3 height 1
click at [1215, 146] on div "Edit Item Staff" at bounding box center [1191, 153] width 105 height 19
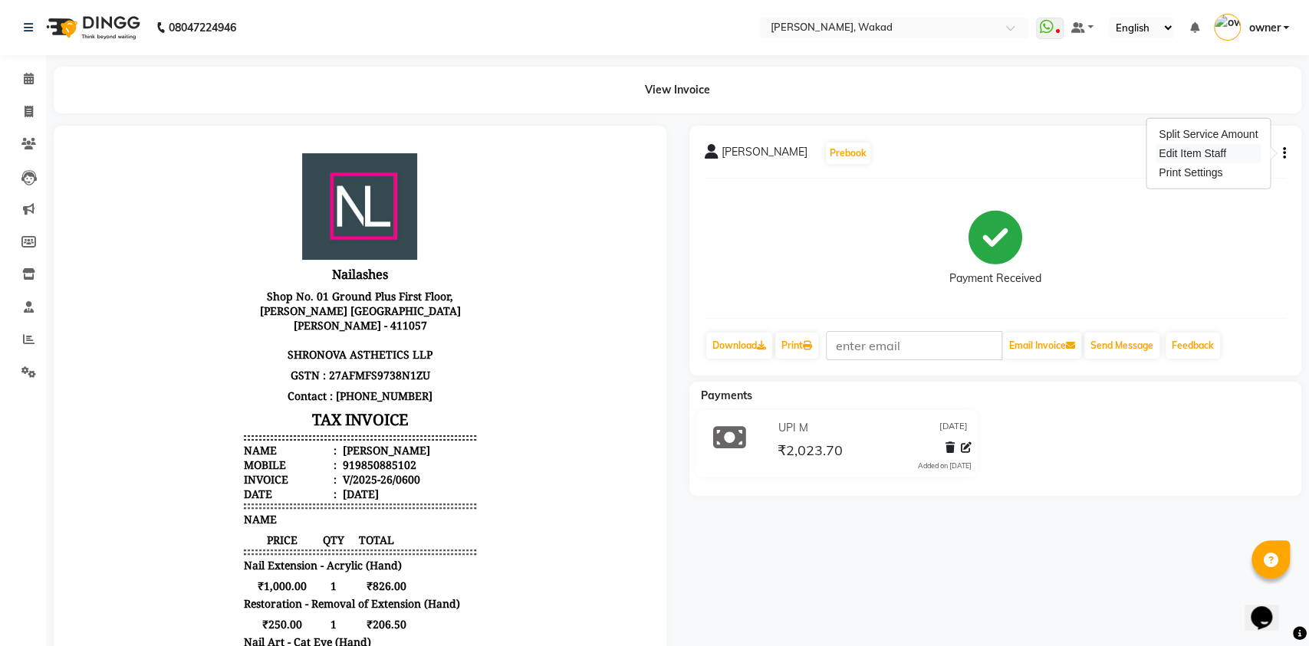
select select "69708"
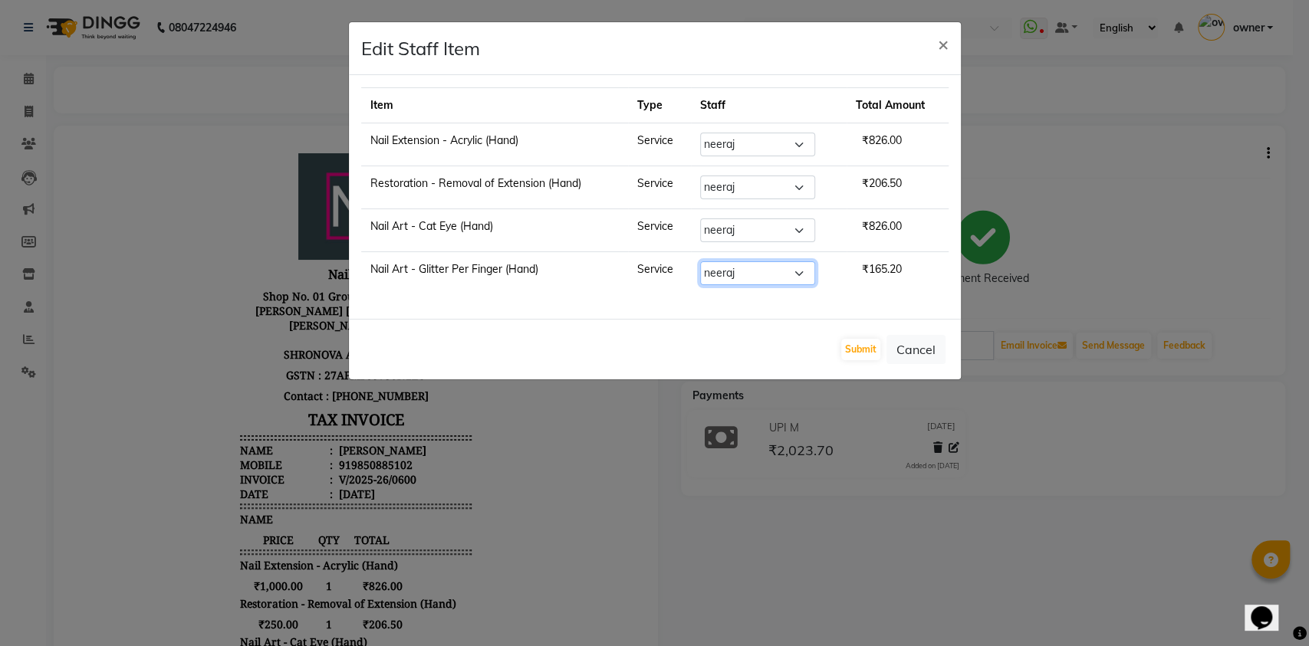
click at [801, 273] on select "Select [DEMOGRAPHIC_DATA] MANAGER neeraj owner [PERSON_NAME]" at bounding box center [757, 273] width 115 height 24
click at [885, 262] on span "₹165.20" at bounding box center [882, 269] width 52 height 26
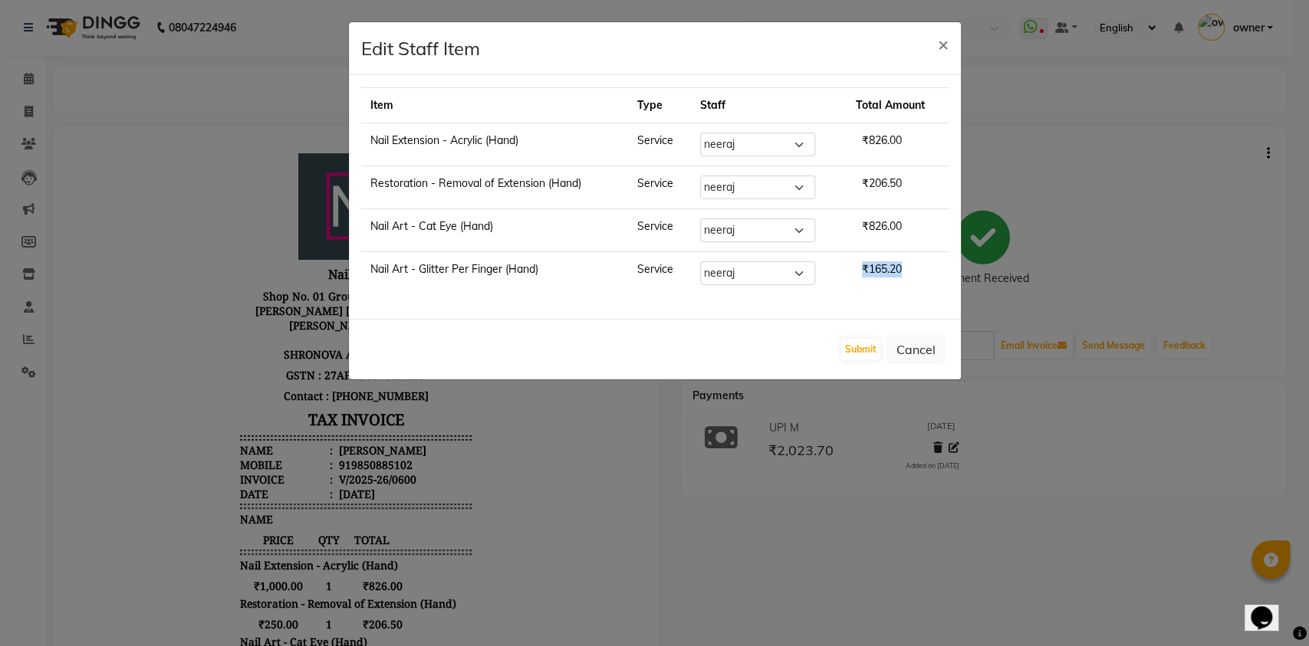
click at [885, 262] on span "₹165.20" at bounding box center [882, 269] width 52 height 26
click at [860, 345] on button "Submit" at bounding box center [860, 349] width 39 height 21
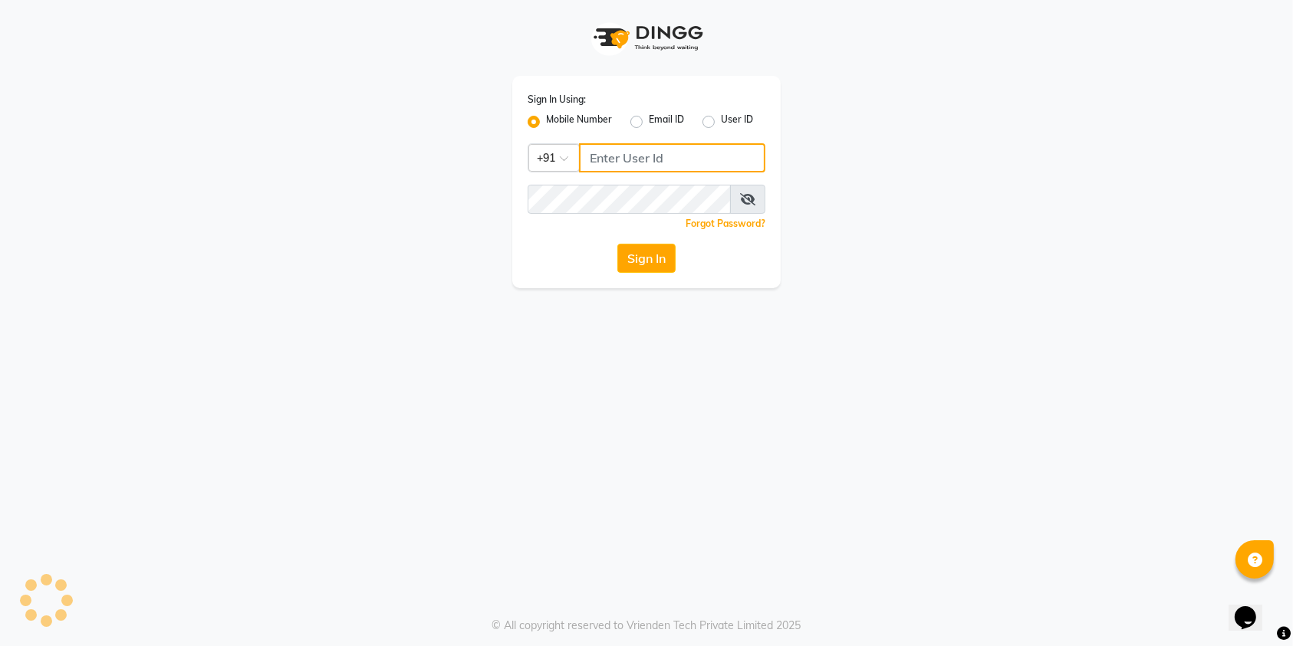
type input "7032417371"
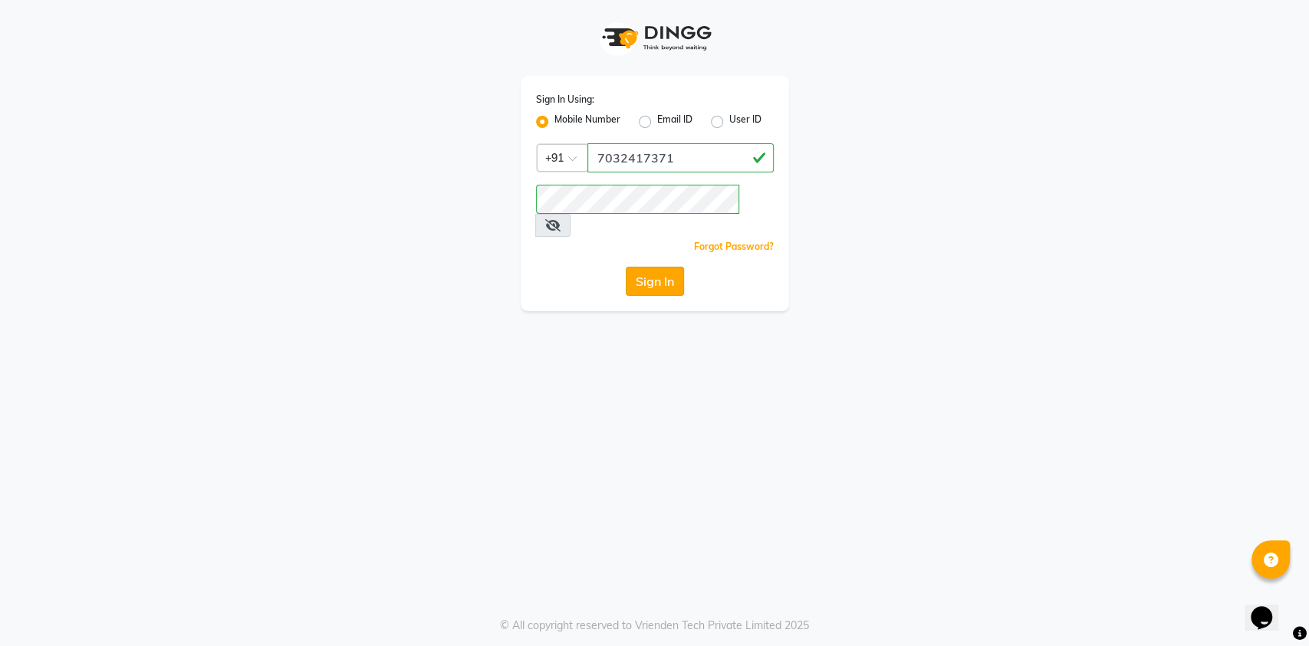
click at [657, 267] on button "Sign In" at bounding box center [655, 281] width 58 height 29
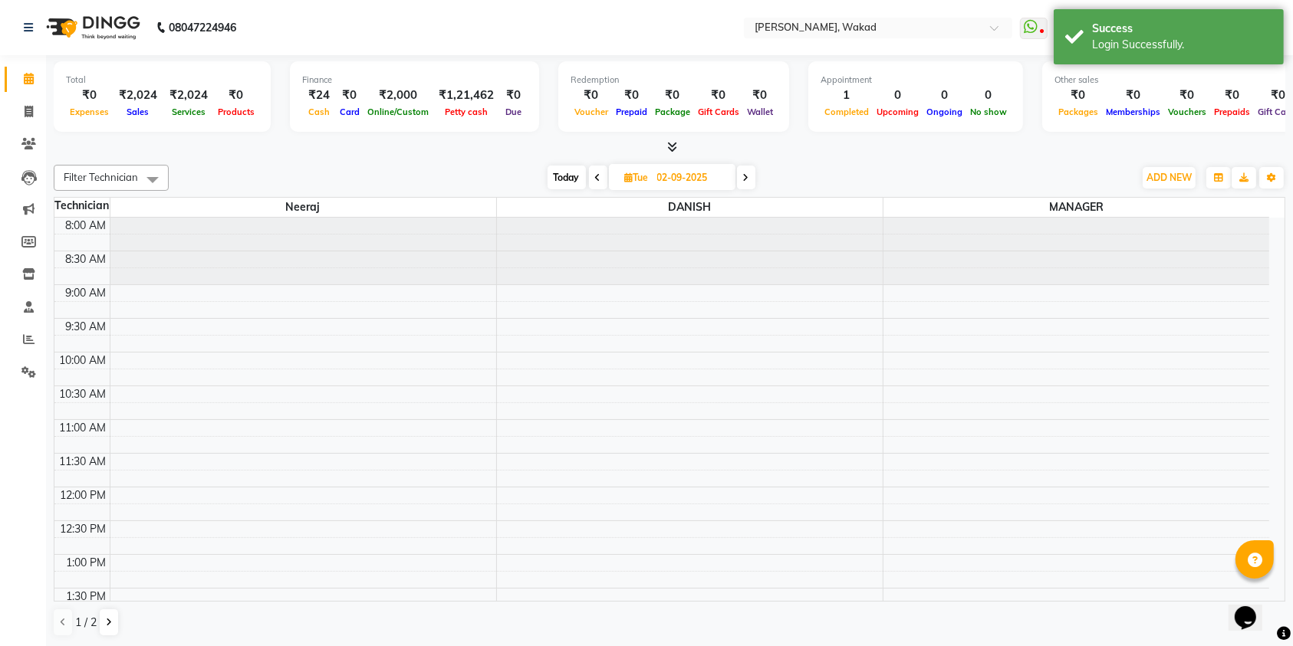
select select "en"
click at [25, 141] on icon at bounding box center [28, 144] width 15 height 12
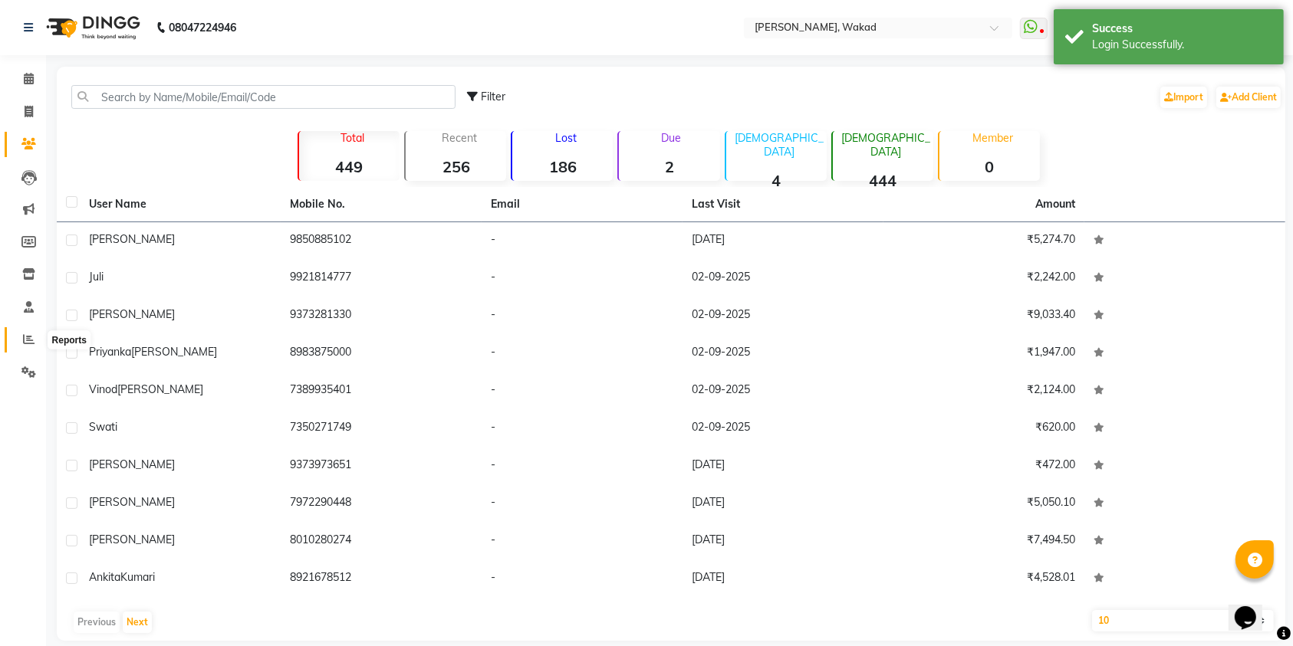
click at [26, 334] on icon at bounding box center [29, 340] width 12 height 12
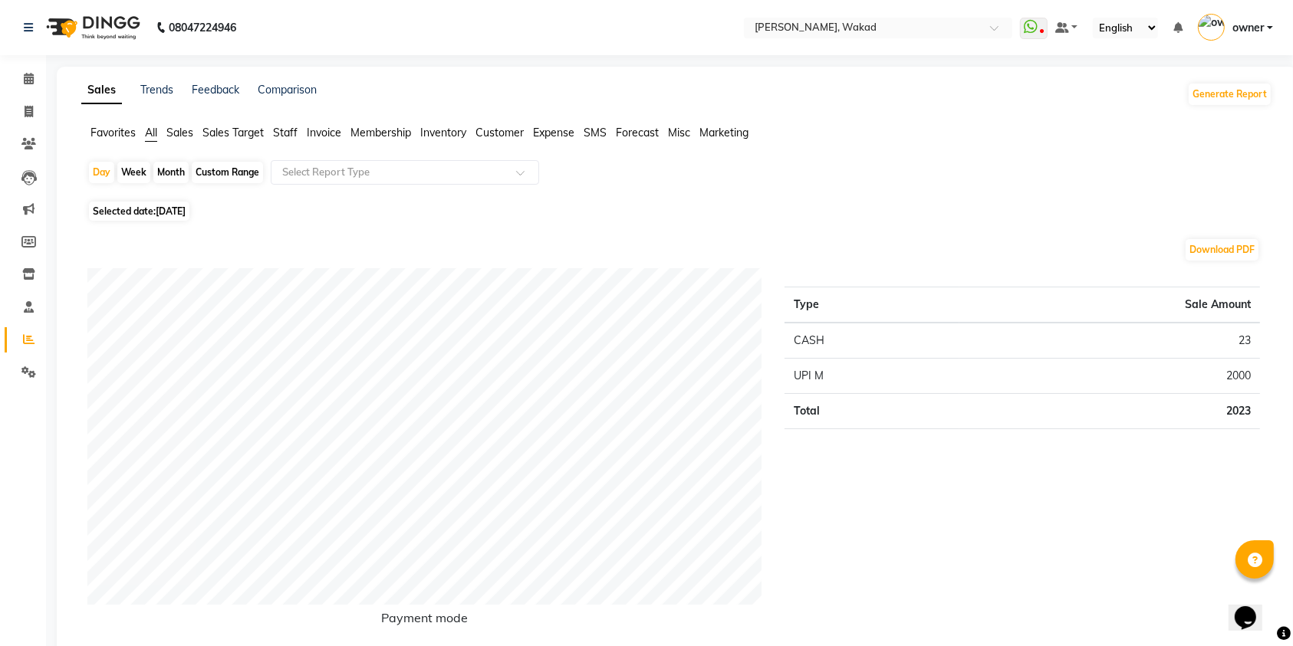
click at [171, 169] on div "Month" at bounding box center [170, 172] width 35 height 21
select select "9"
select select "2025"
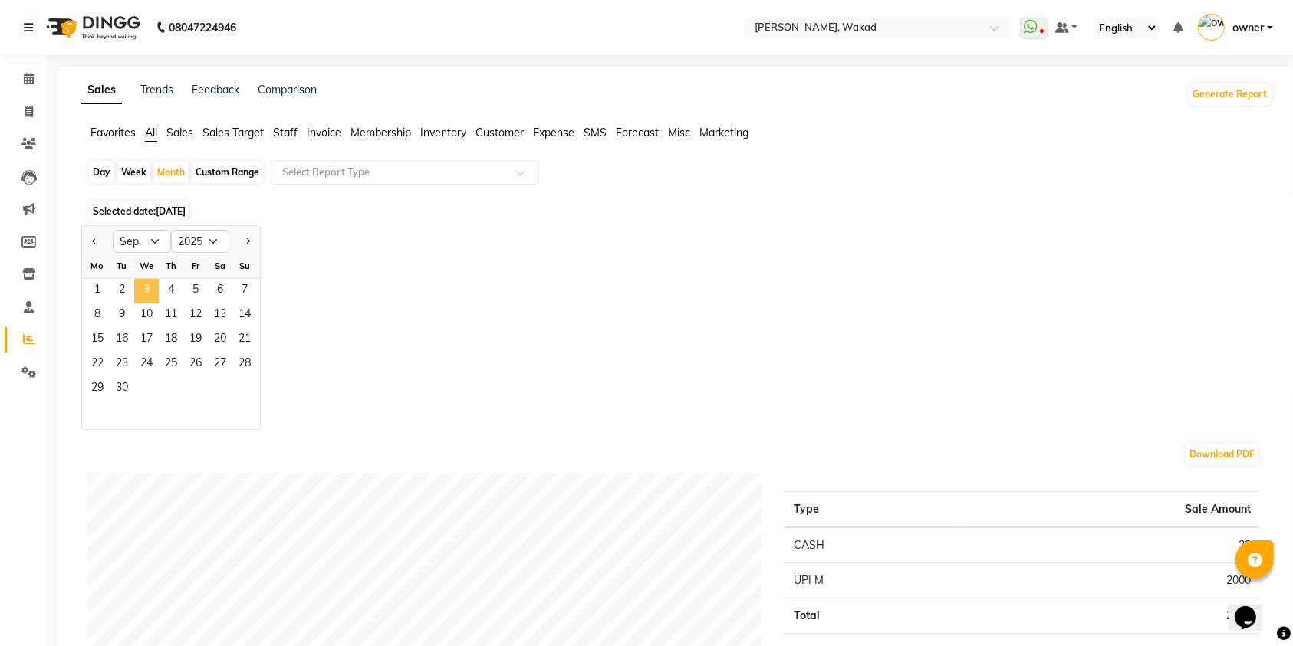
click at [146, 290] on span "3" at bounding box center [146, 291] width 25 height 25
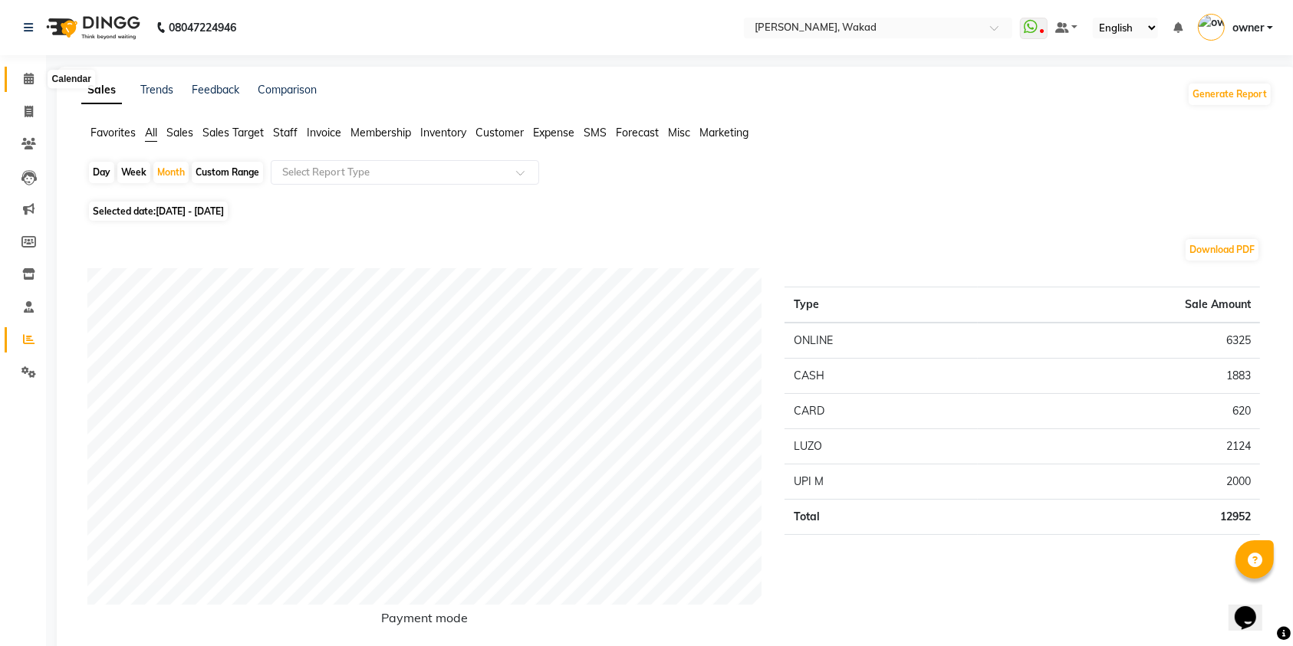
click at [31, 72] on span at bounding box center [28, 80] width 27 height 18
